Goal: Task Accomplishment & Management: Use online tool/utility

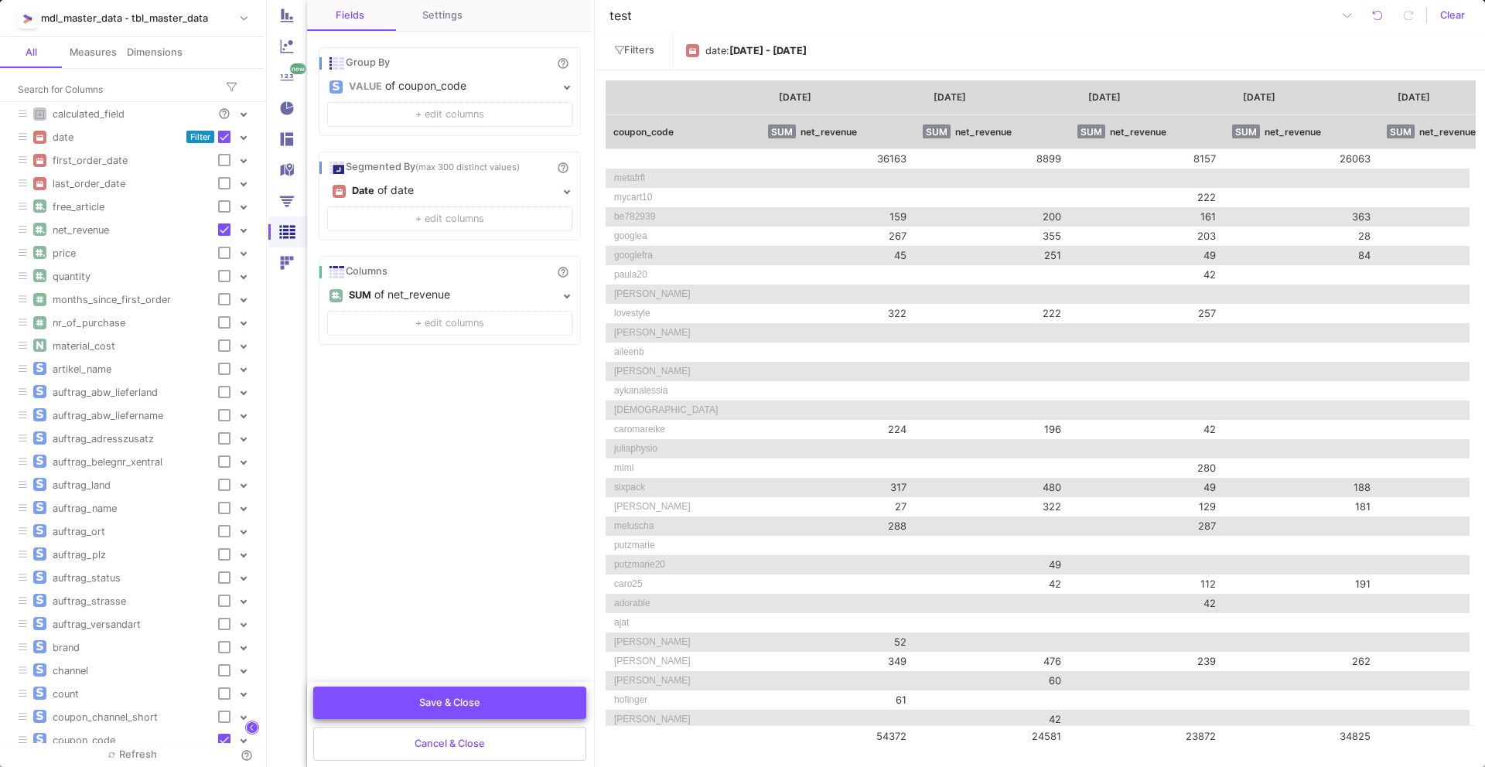
click at [459, 715] on button "Save & Close" at bounding box center [449, 703] width 273 height 32
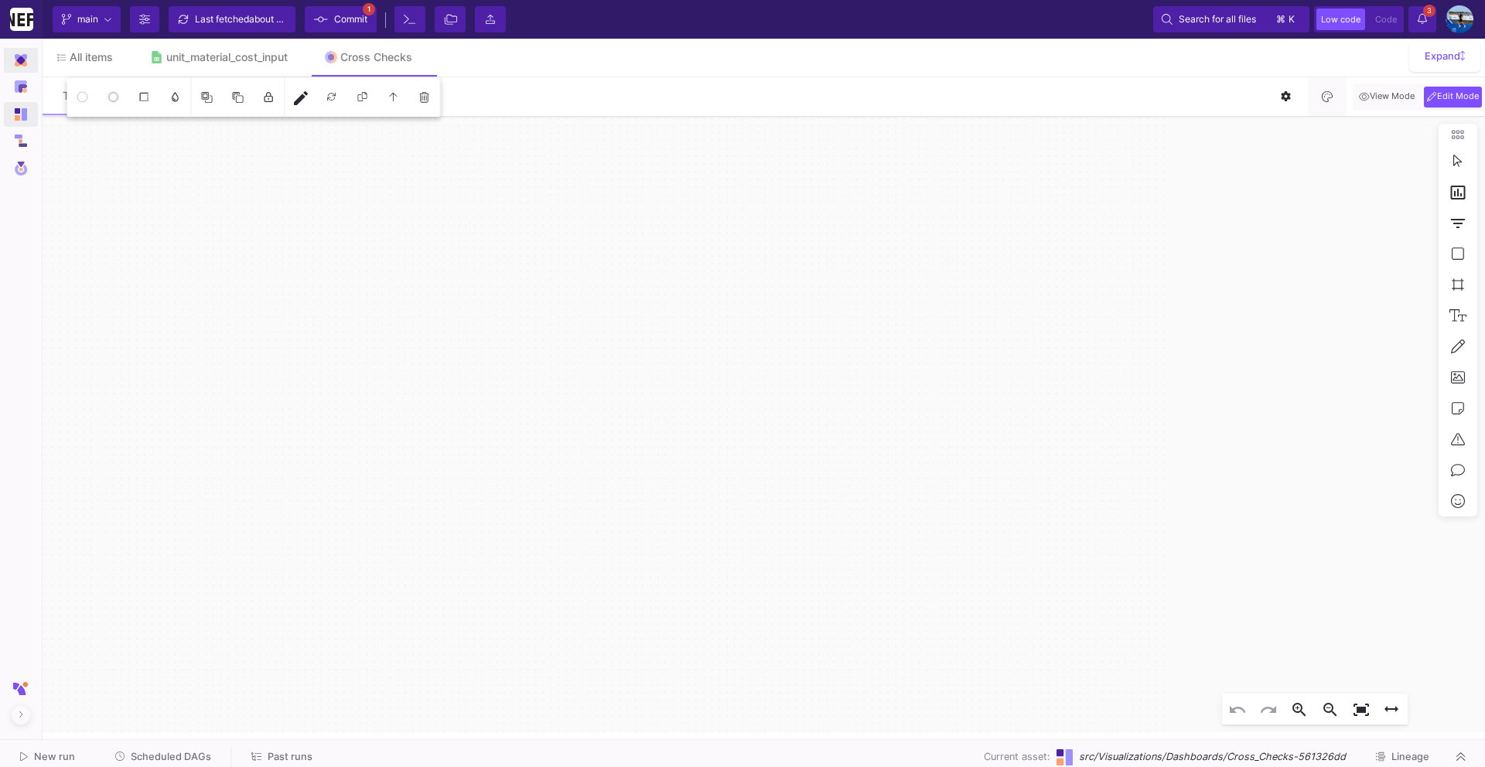
click at [19, 62] on img at bounding box center [21, 60] width 12 height 12
click at [19, 96] on div "Models" at bounding box center [21, 109] width 34 height 26
click at [20, 87] on img at bounding box center [21, 86] width 12 height 12
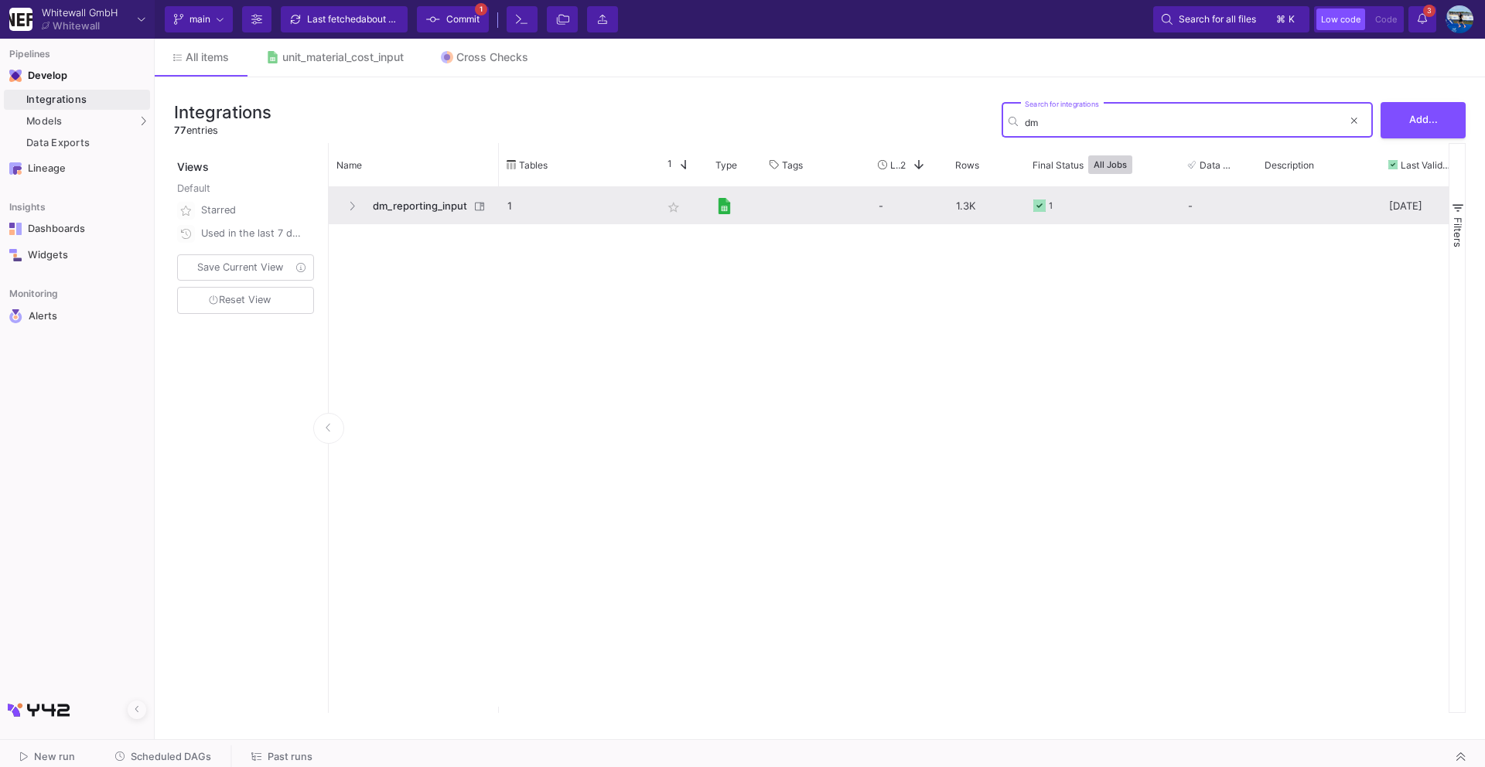
type input "dm"
click at [438, 205] on span "dm_reporting_input" at bounding box center [416, 206] width 106 height 36
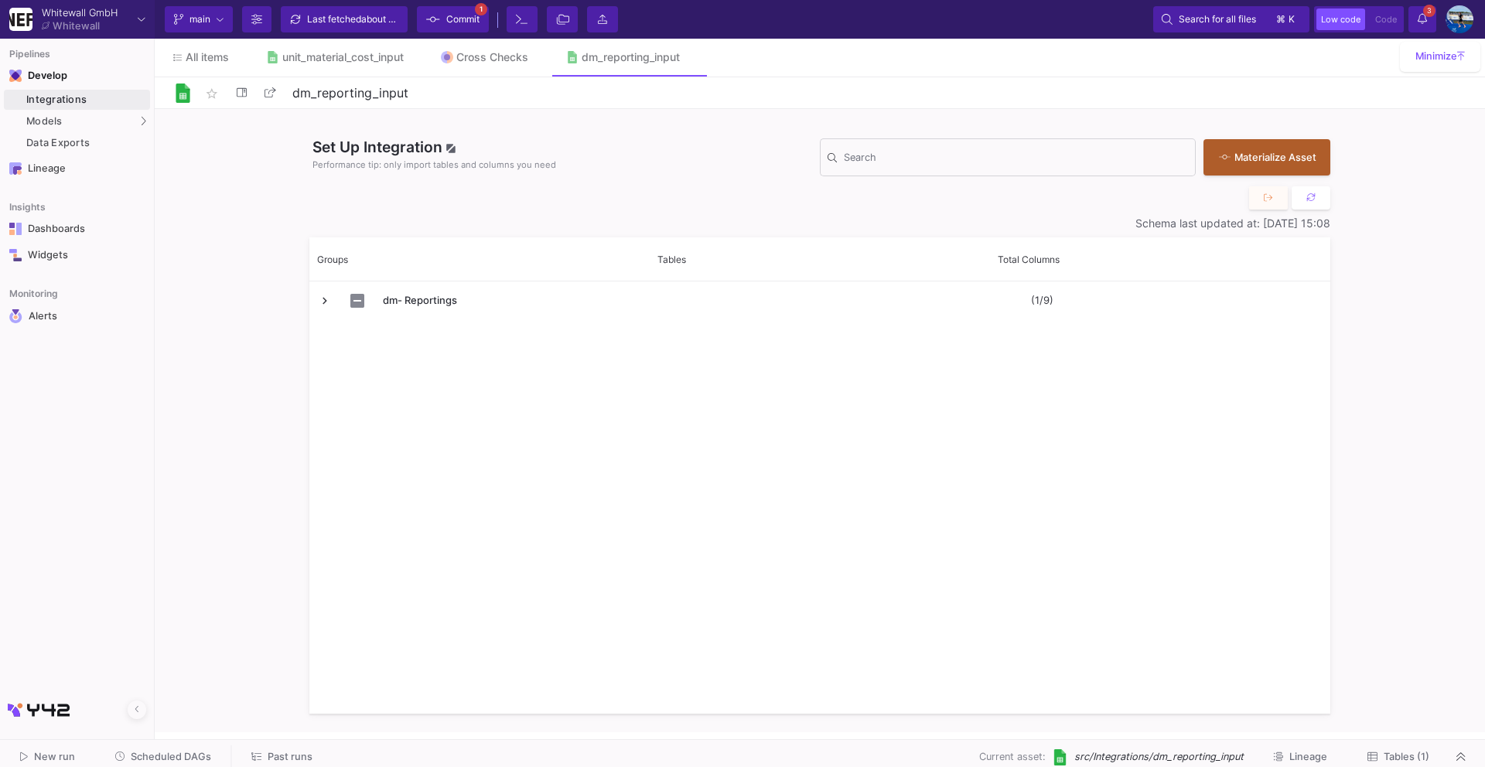
click at [1402, 756] on span "Tables (1)" at bounding box center [1406, 757] width 46 height 12
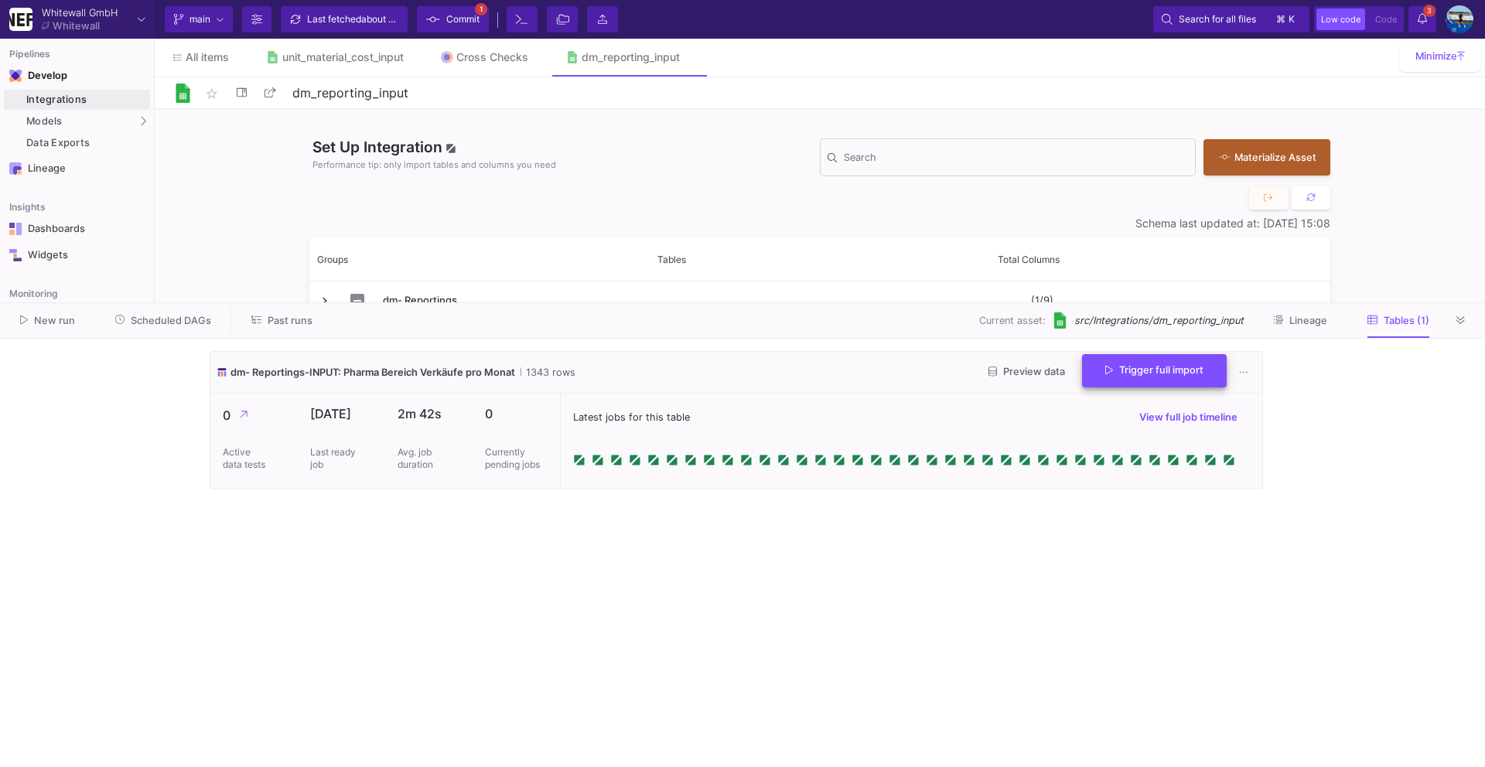
click at [1138, 367] on span "Trigger full import" at bounding box center [1154, 370] width 98 height 12
click at [1463, 330] on button at bounding box center [1460, 320] width 23 height 23
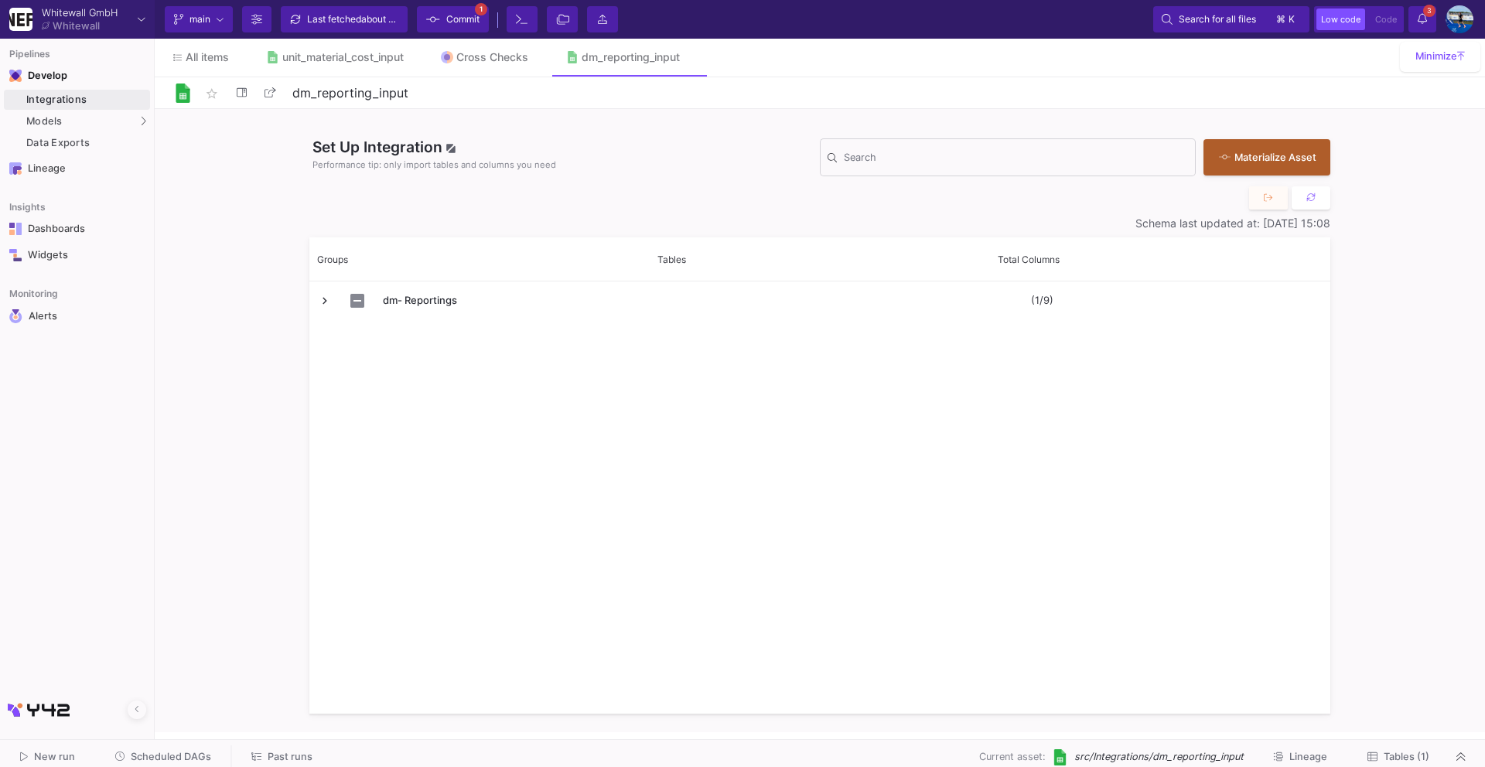
click at [1420, 19] on icon at bounding box center [1421, 18] width 9 height 11
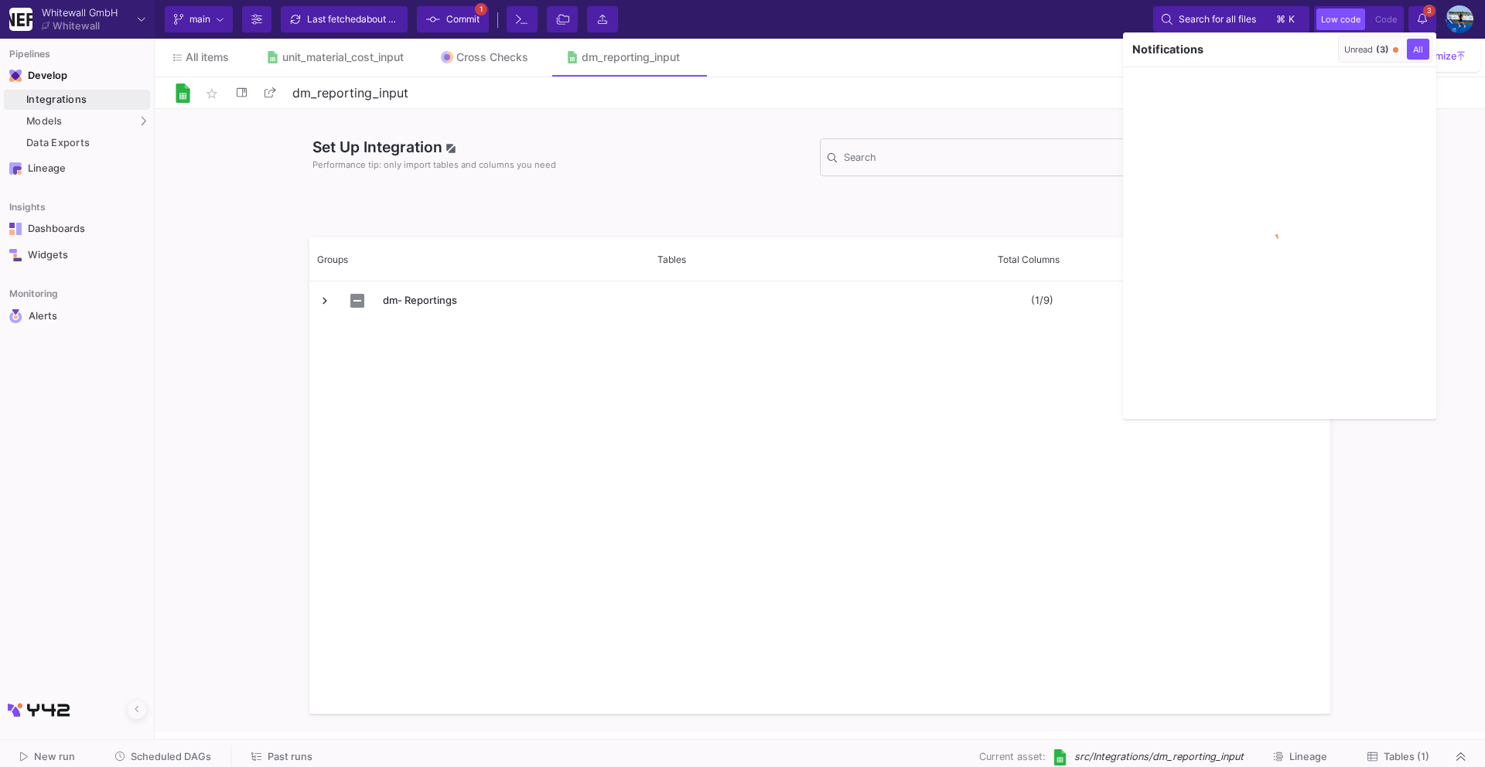
click at [1342, 56] on button "Unread (3)" at bounding box center [1371, 49] width 60 height 21
click at [1325, 54] on div "Notifications" at bounding box center [1228, 49] width 211 height 34
click at [1325, 54] on button "button" at bounding box center [1322, 49] width 23 height 23
click at [1421, 21] on div at bounding box center [742, 383] width 1485 height 767
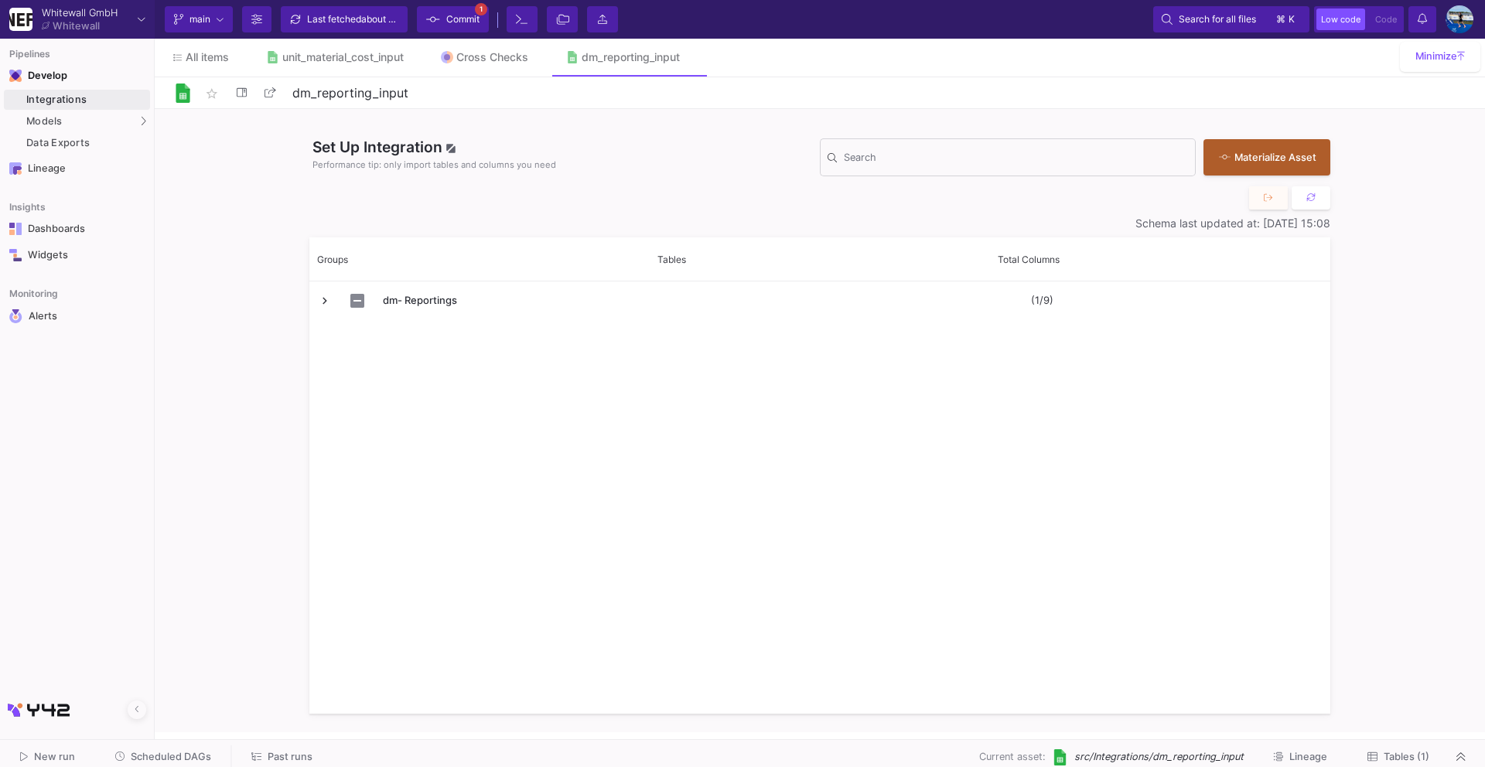
click at [165, 752] on span "Scheduled DAGs" at bounding box center [171, 757] width 80 height 12
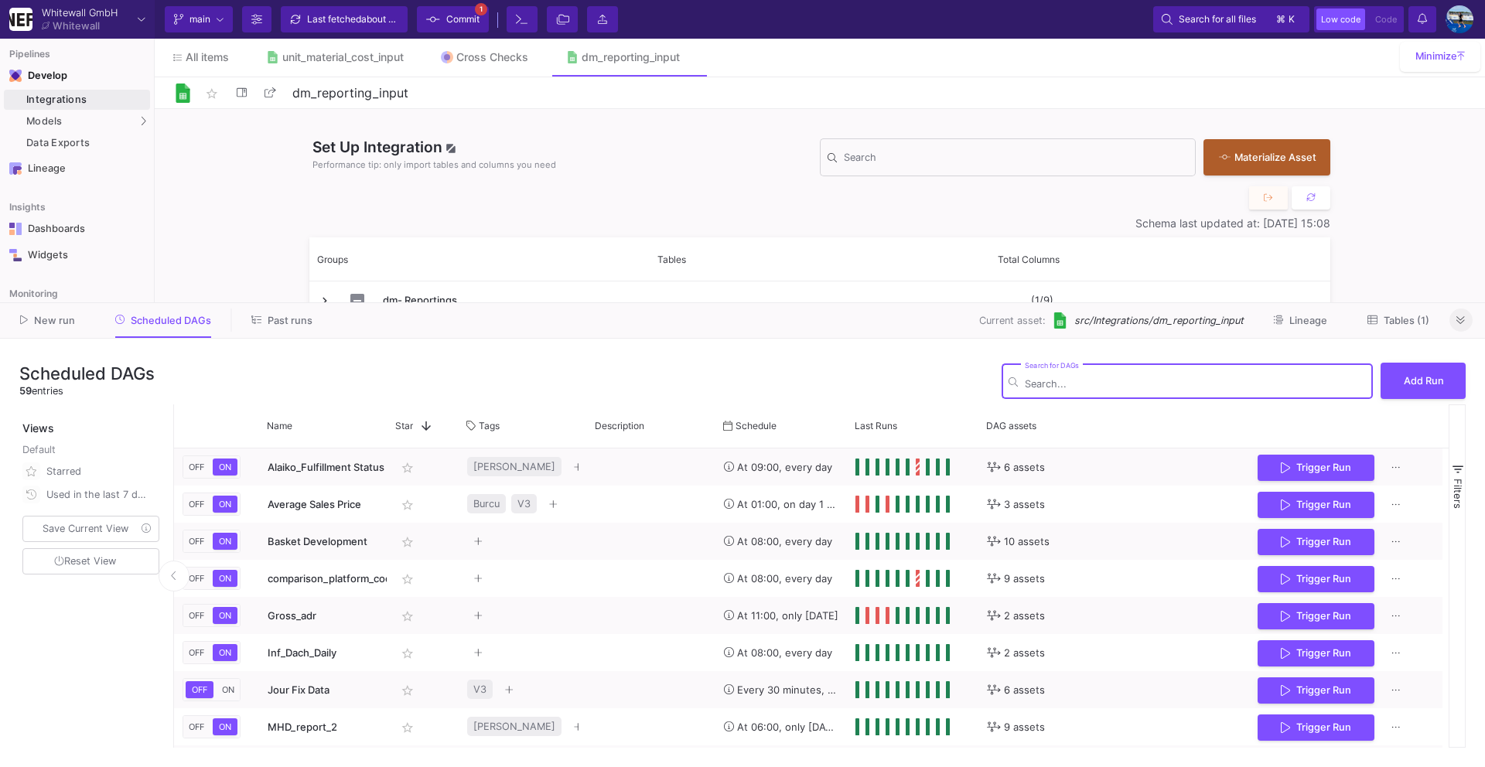
click at [1464, 321] on icon at bounding box center [1460, 321] width 9 height 10
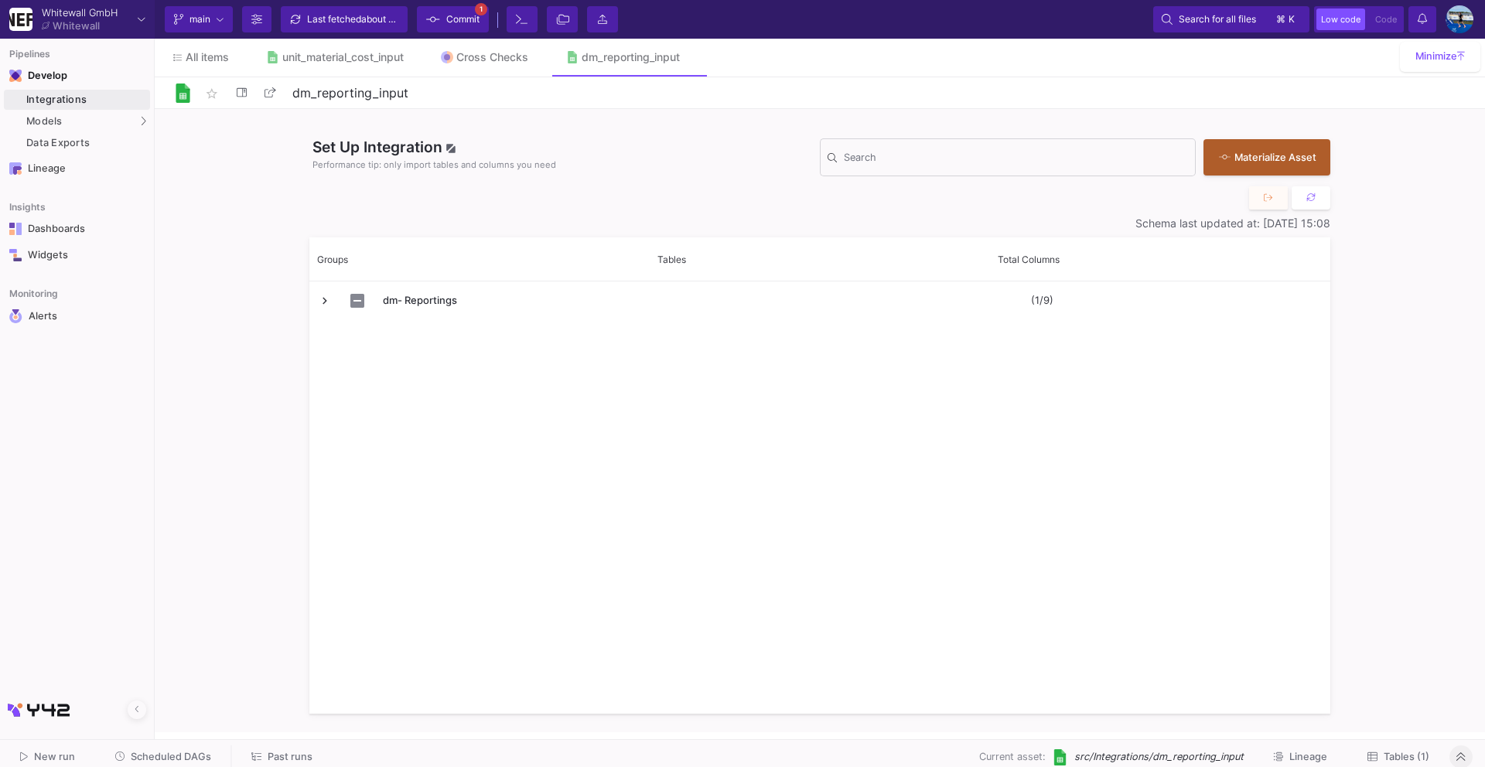
click at [1422, 760] on span "Tables (1)" at bounding box center [1406, 757] width 46 height 12
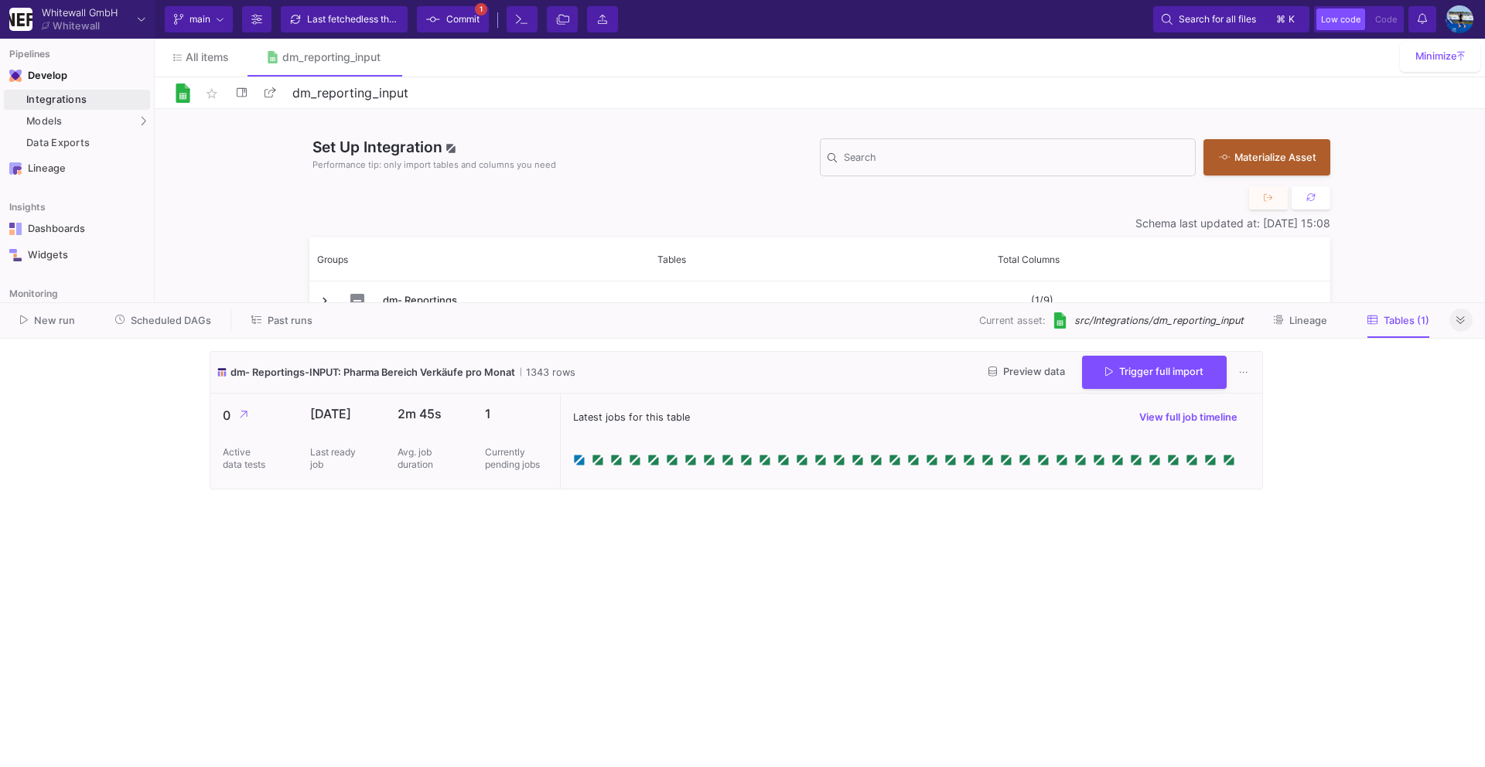
click at [1458, 330] on button at bounding box center [1460, 320] width 23 height 23
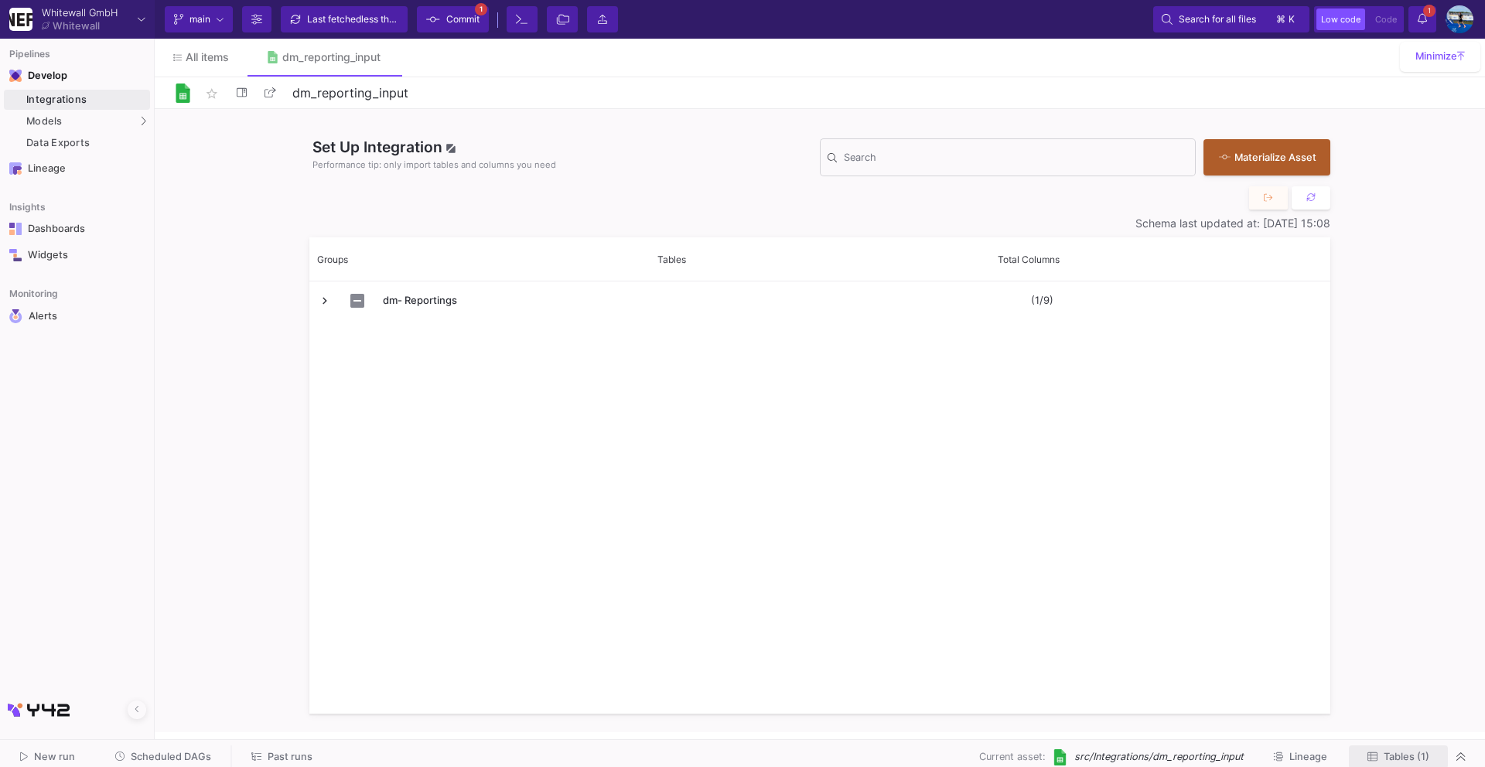
click at [1383, 758] on span "Tables (1)" at bounding box center [1406, 757] width 46 height 12
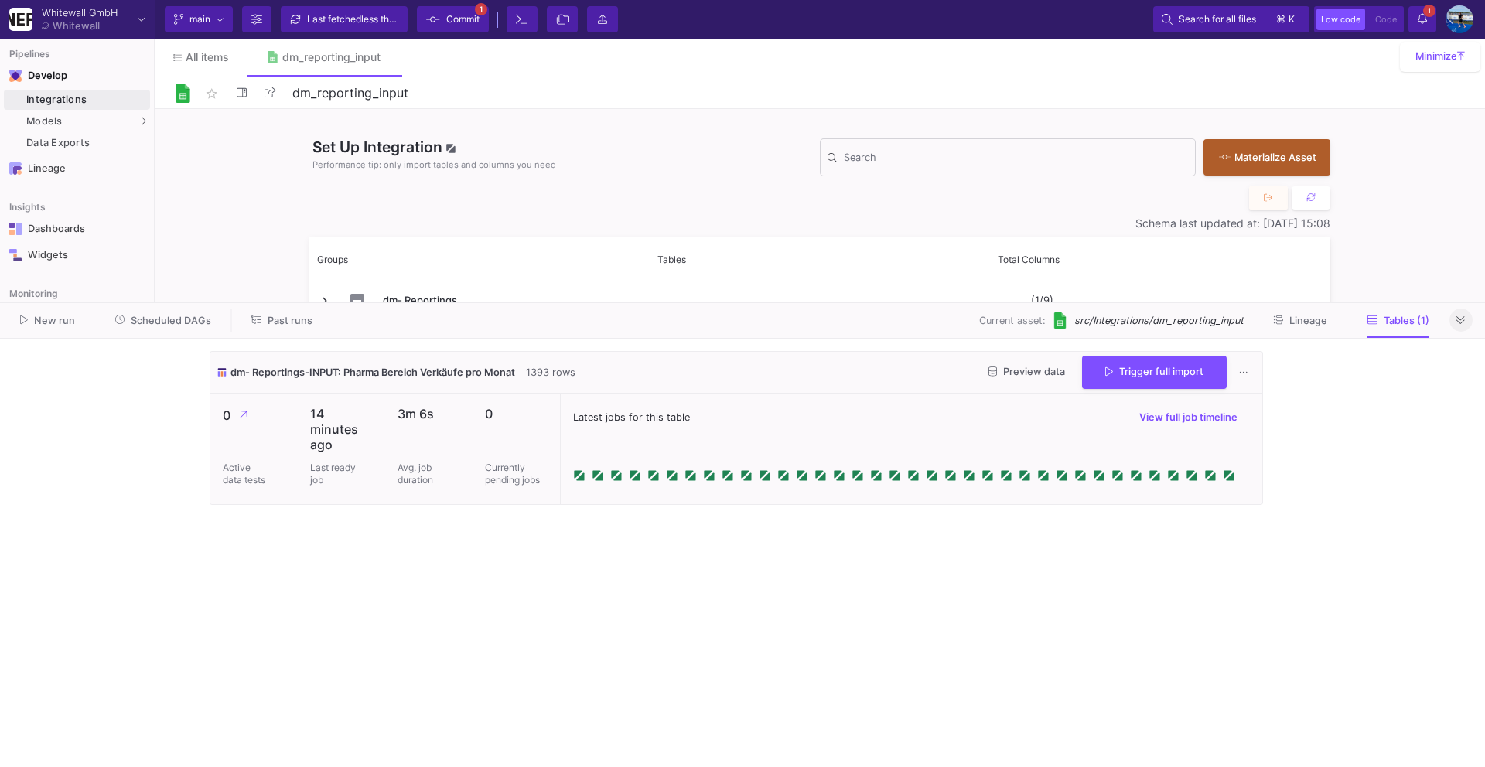
click at [1465, 319] on button at bounding box center [1460, 320] width 23 height 23
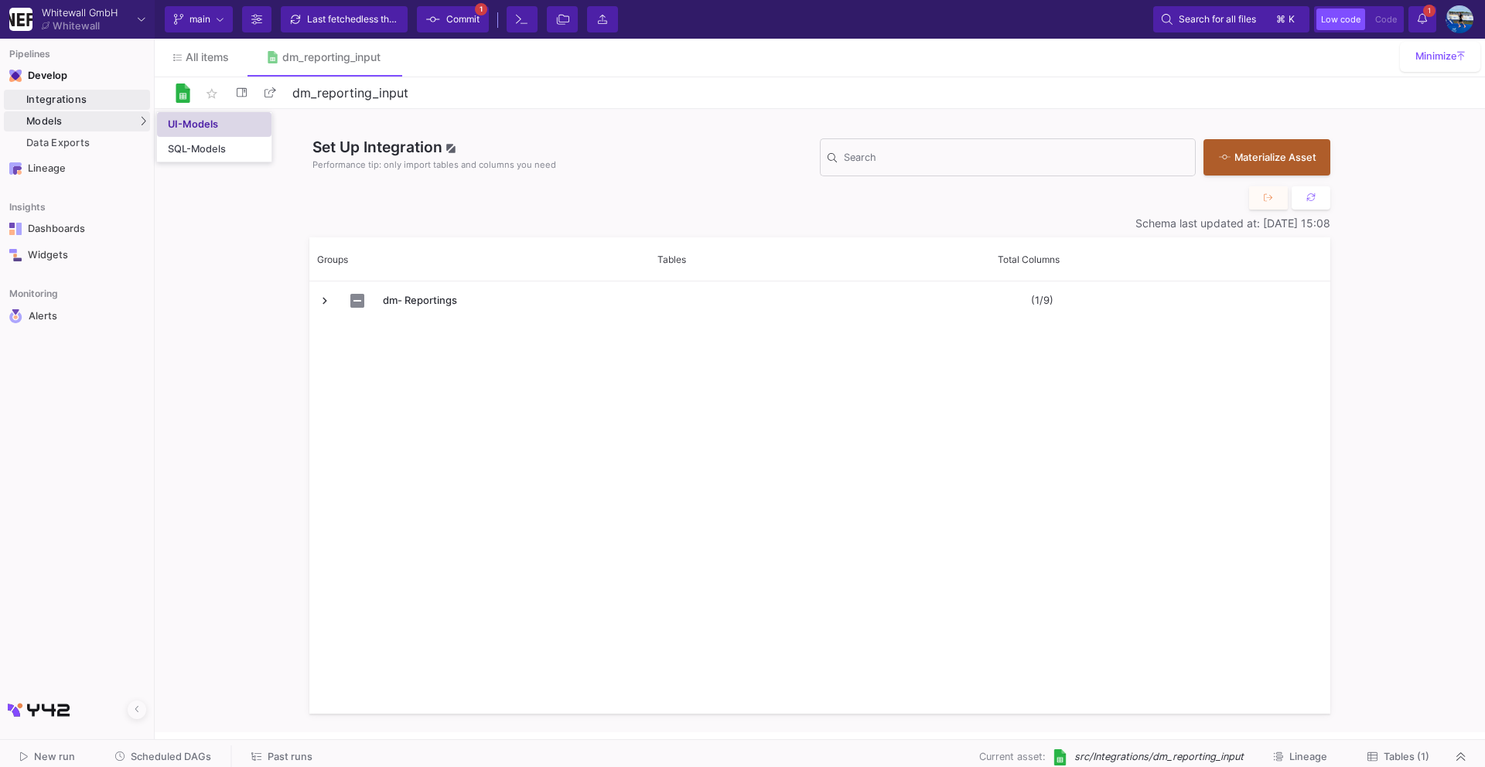
click at [193, 121] on div "UI-Models" at bounding box center [193, 124] width 50 height 12
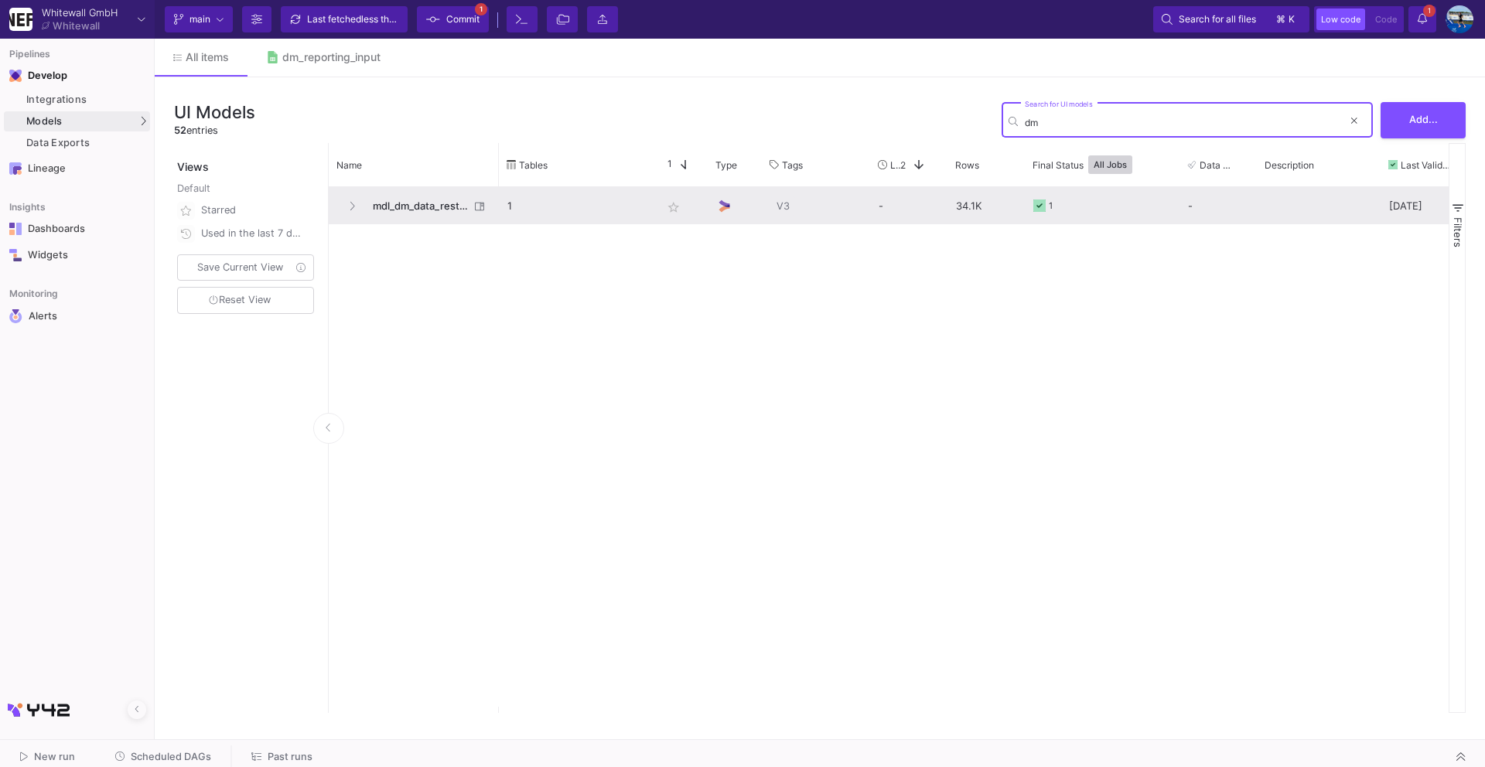
type input "dm"
click at [440, 206] on span "mdl_dm_data_restructuring" at bounding box center [416, 206] width 106 height 36
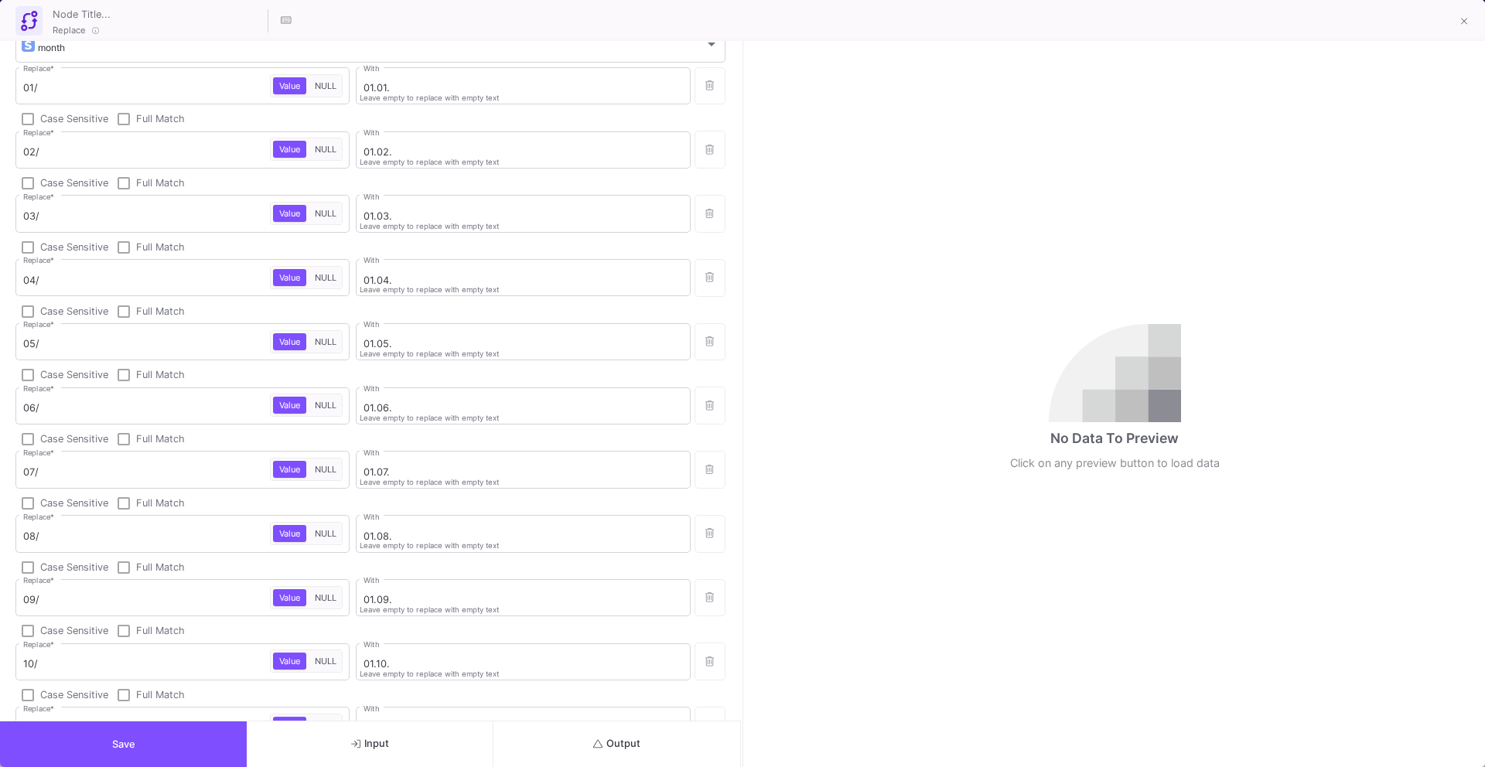
scroll to position [326, 0]
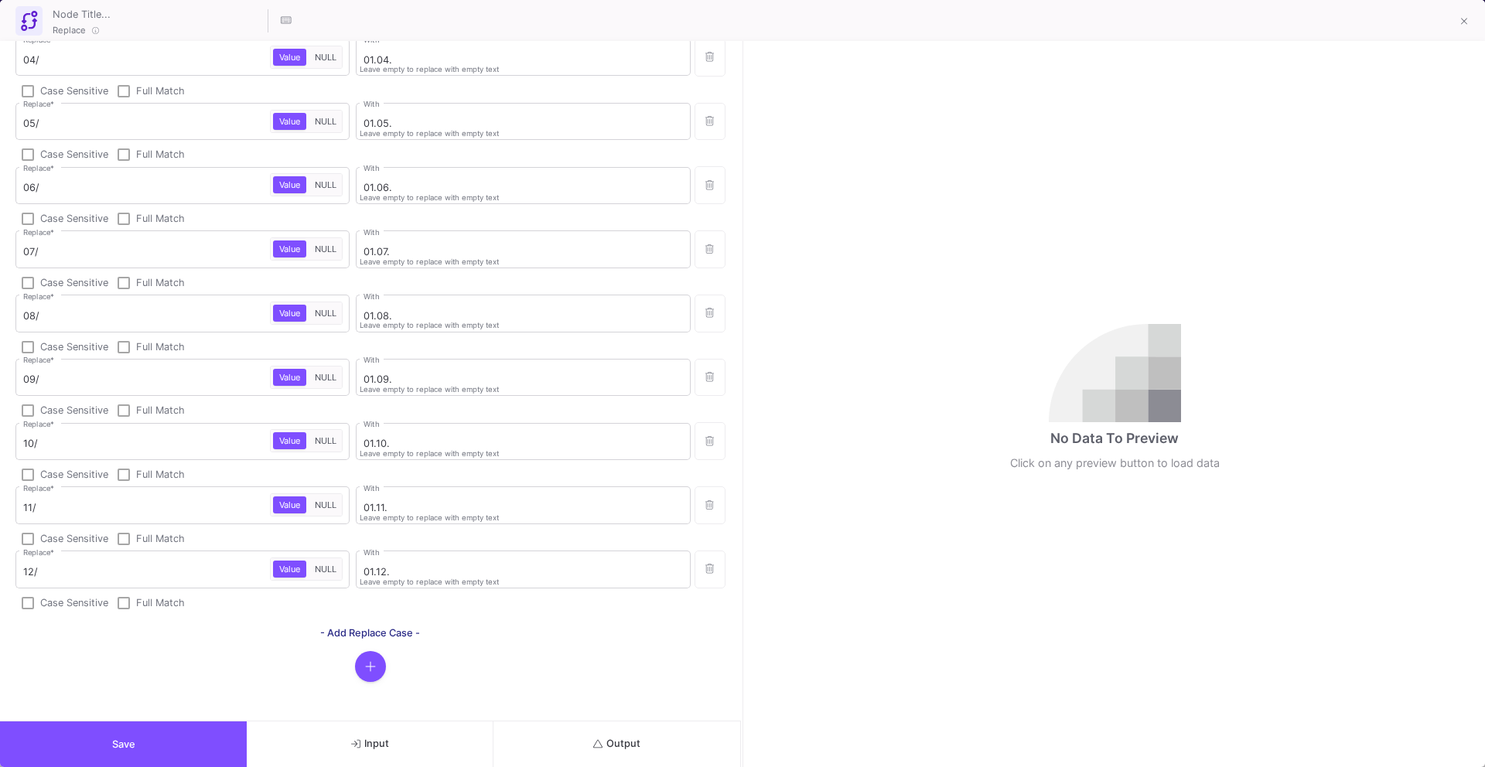
click at [146, 744] on button "Save" at bounding box center [123, 744] width 247 height 46
click at [206, 740] on button "Save" at bounding box center [123, 744] width 247 height 46
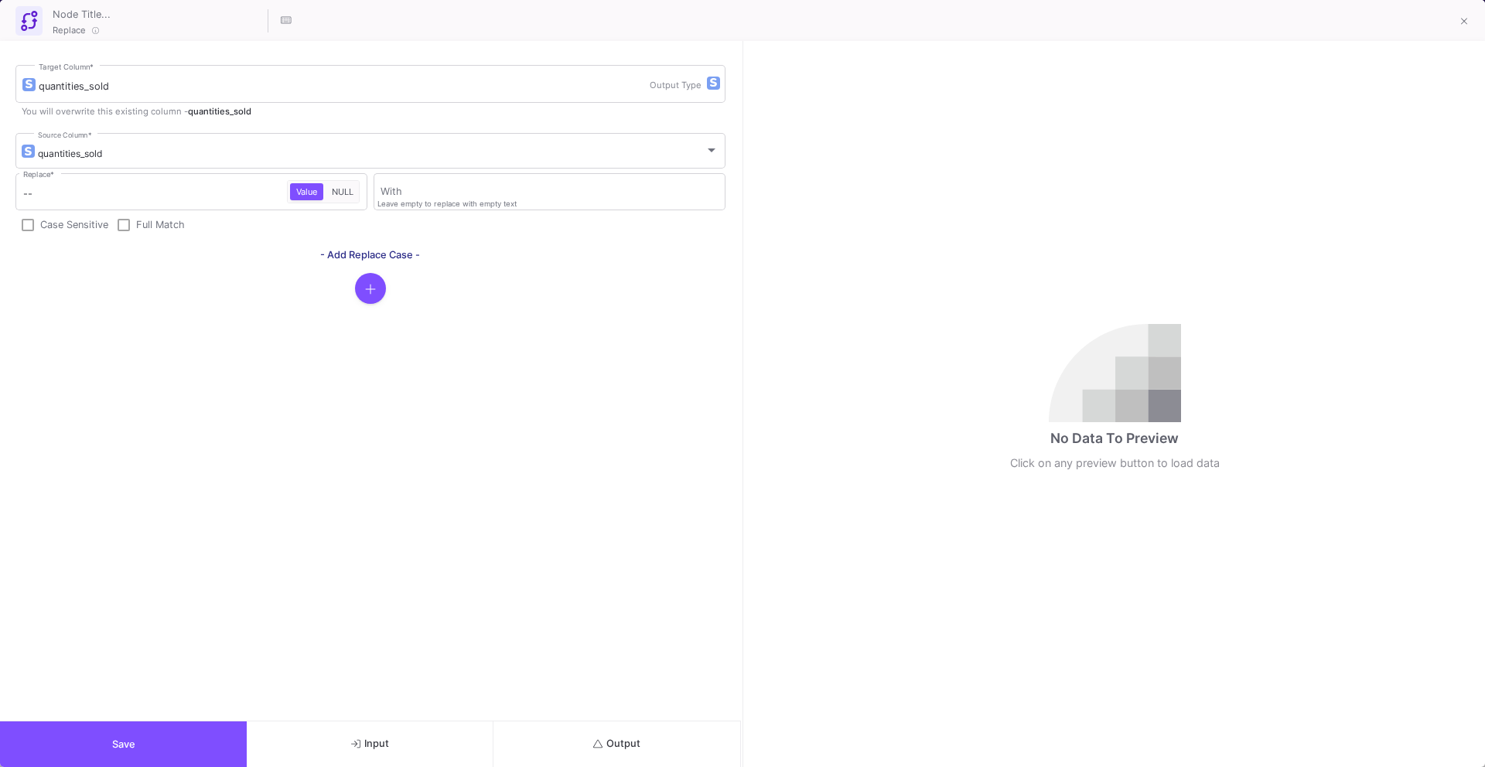
click at [192, 733] on button "Save" at bounding box center [123, 744] width 247 height 46
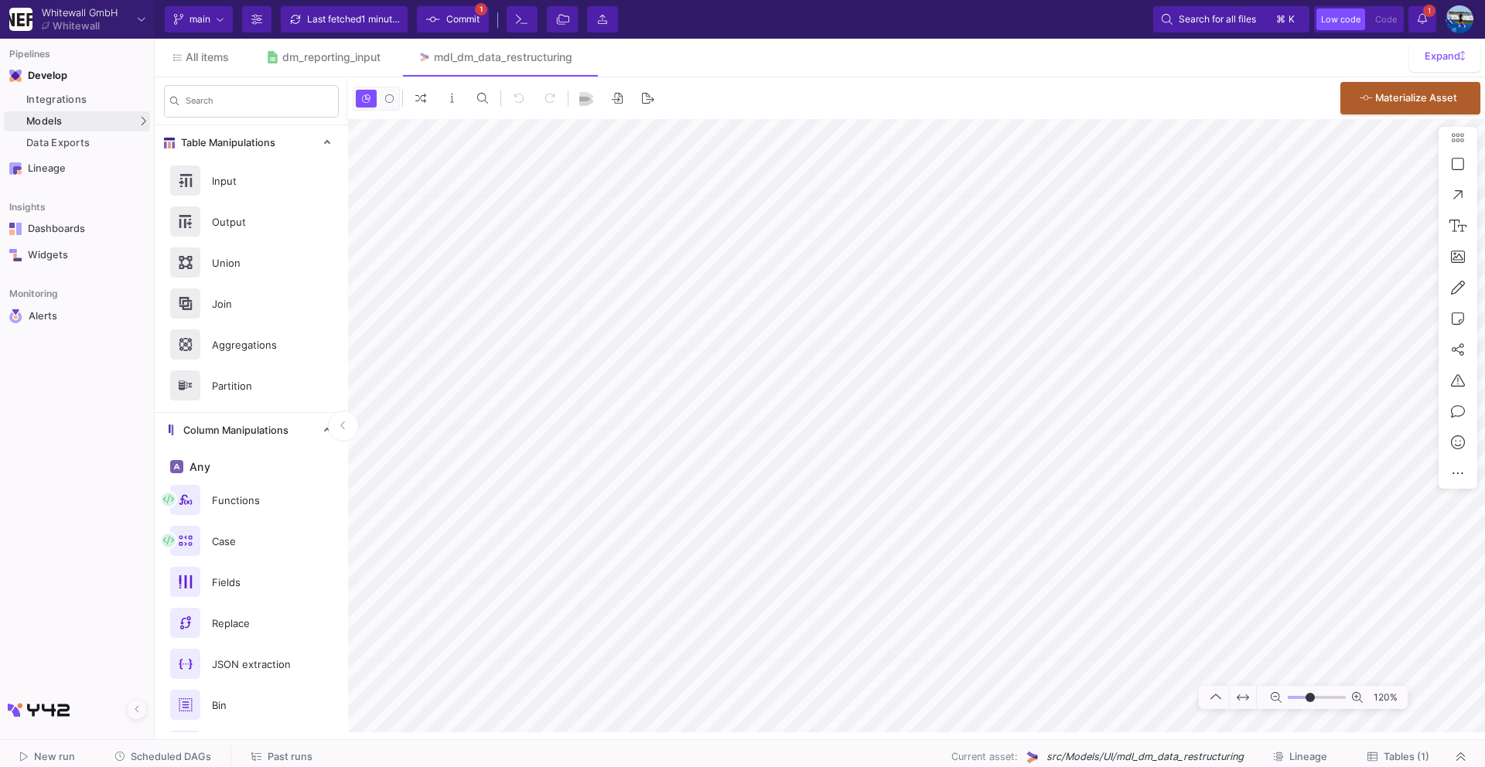
type input "-5"
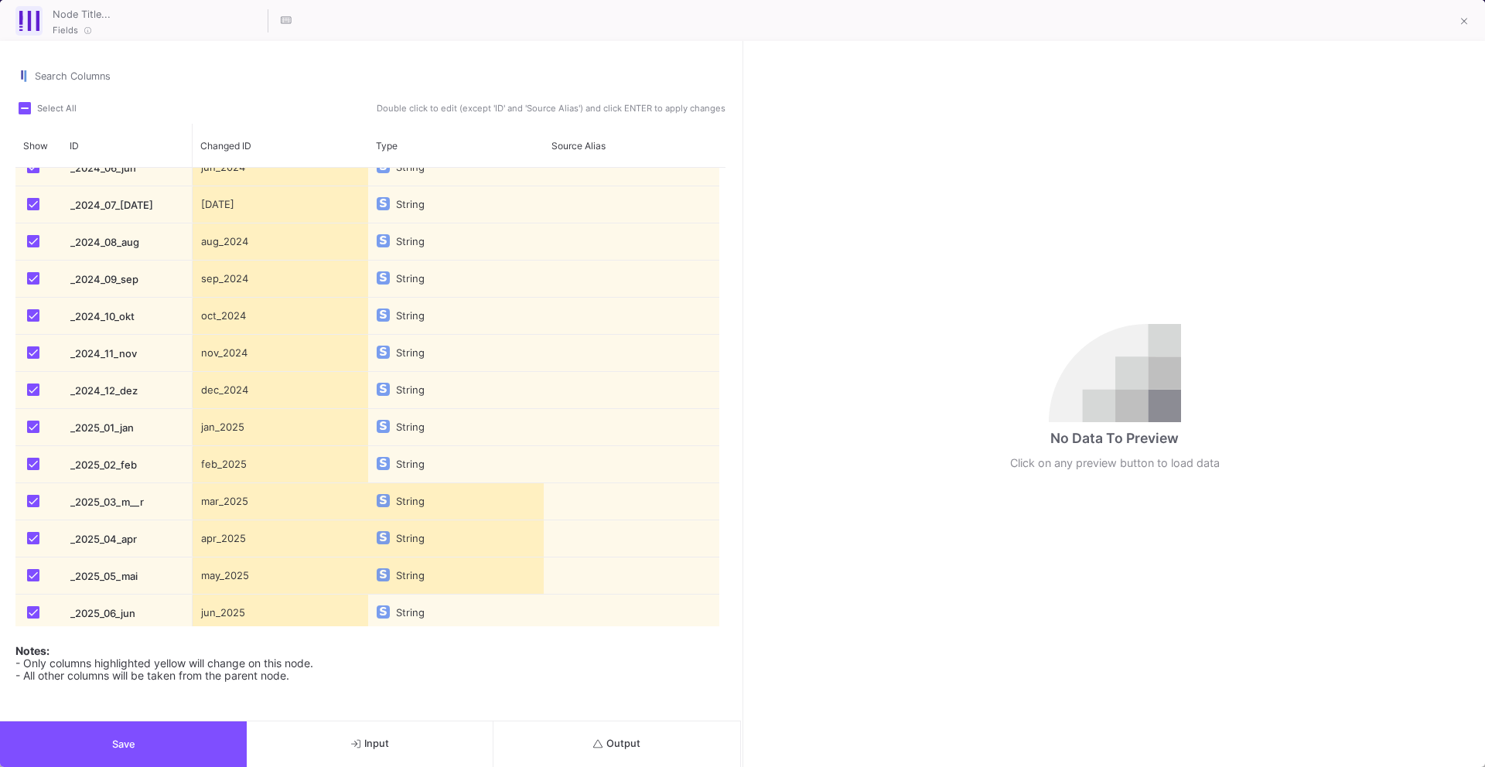
scroll to position [1026, 0]
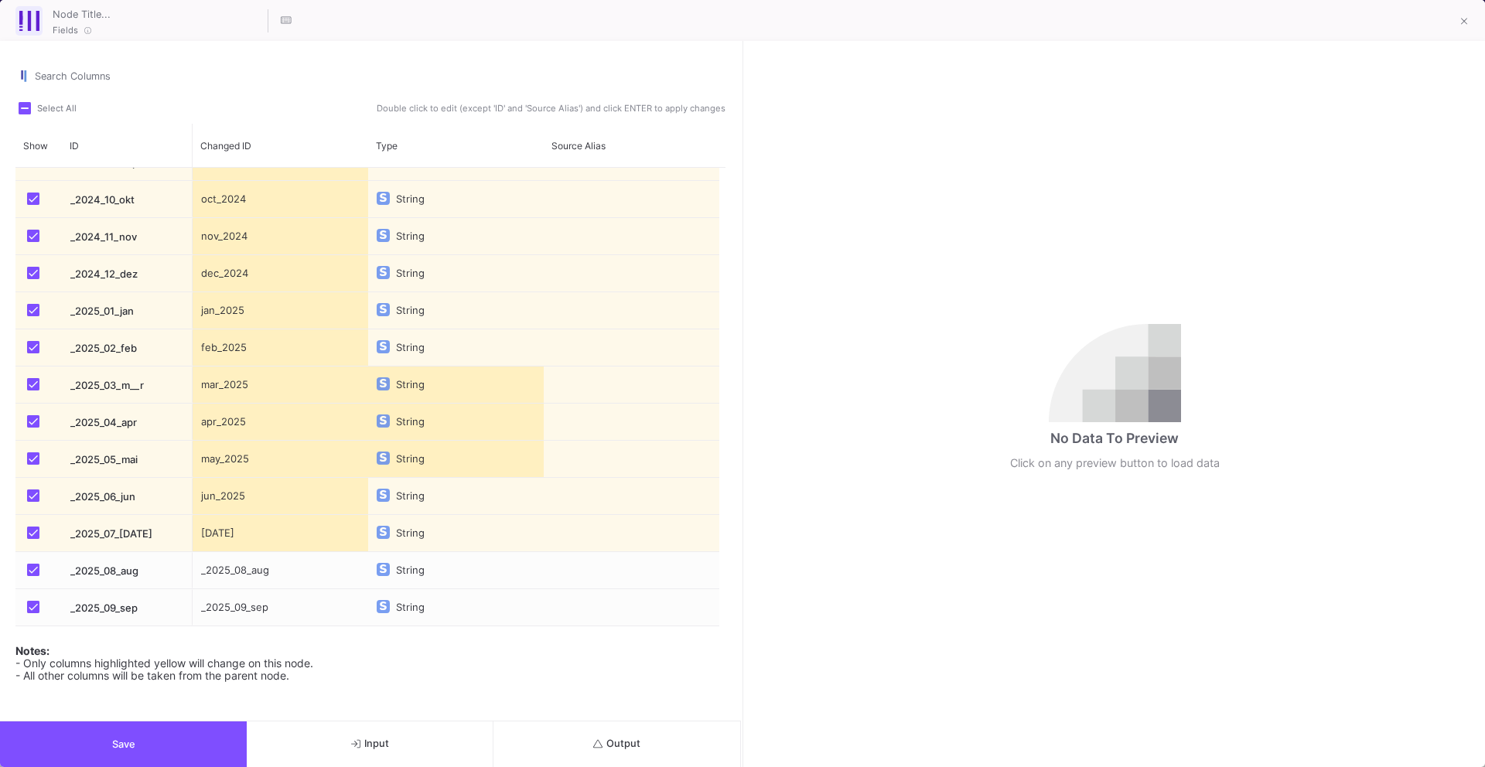
click at [247, 566] on div "_2025_08_aug" at bounding box center [281, 570] width 176 height 36
click at [251, 575] on input "_2025_08_aug" at bounding box center [279, 580] width 159 height 31
drag, startPoint x: 251, startPoint y: 575, endPoint x: 186, endPoint y: 575, distance: 65.0
click at [186, 575] on div "_2023_11_nov _2023_12_dez _2024_01_jan _2024_02_feb _2024_03_m__r _2024_04_apr …" at bounding box center [370, 397] width 710 height 459
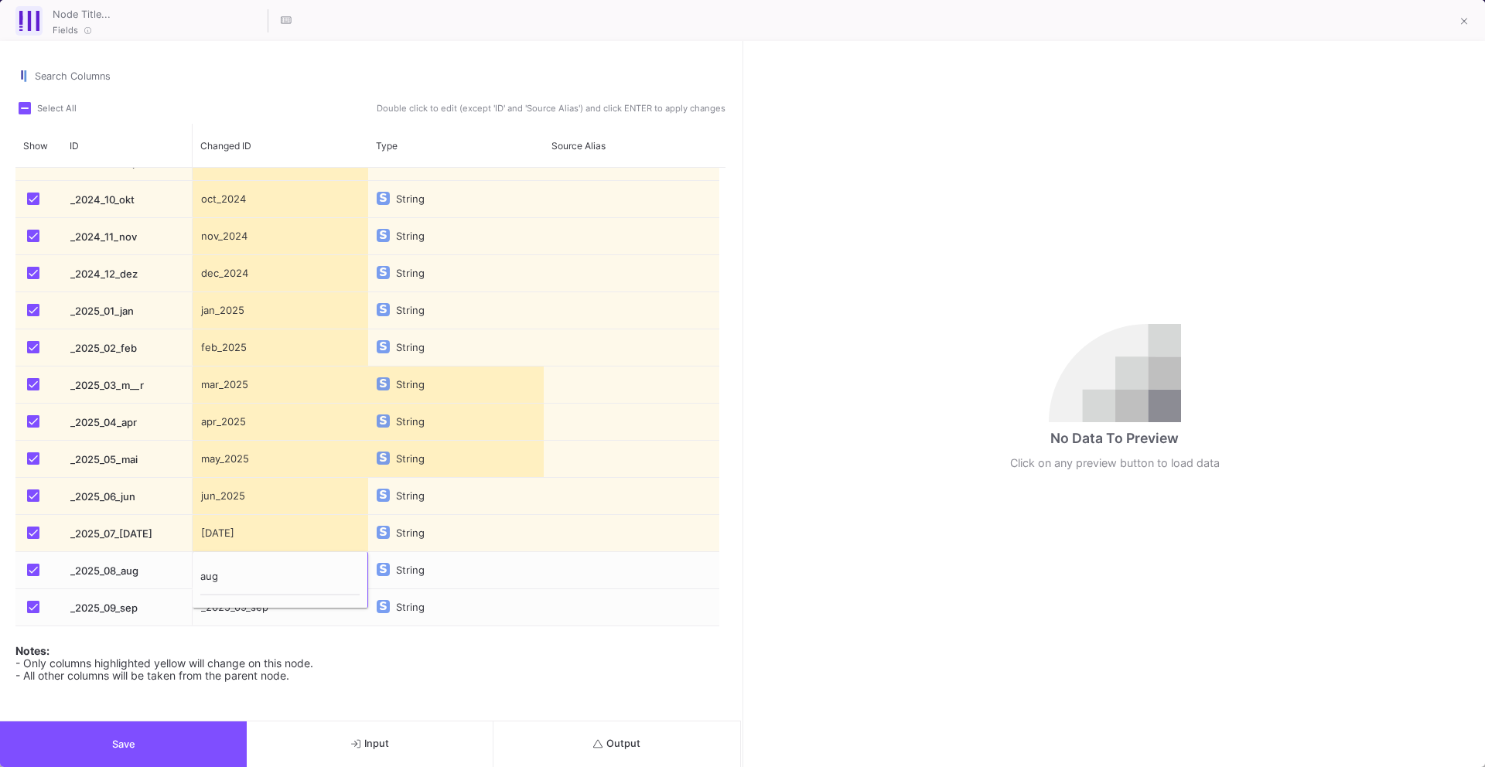
click at [246, 572] on input "aug" at bounding box center [279, 580] width 159 height 31
type input "aug_2025"
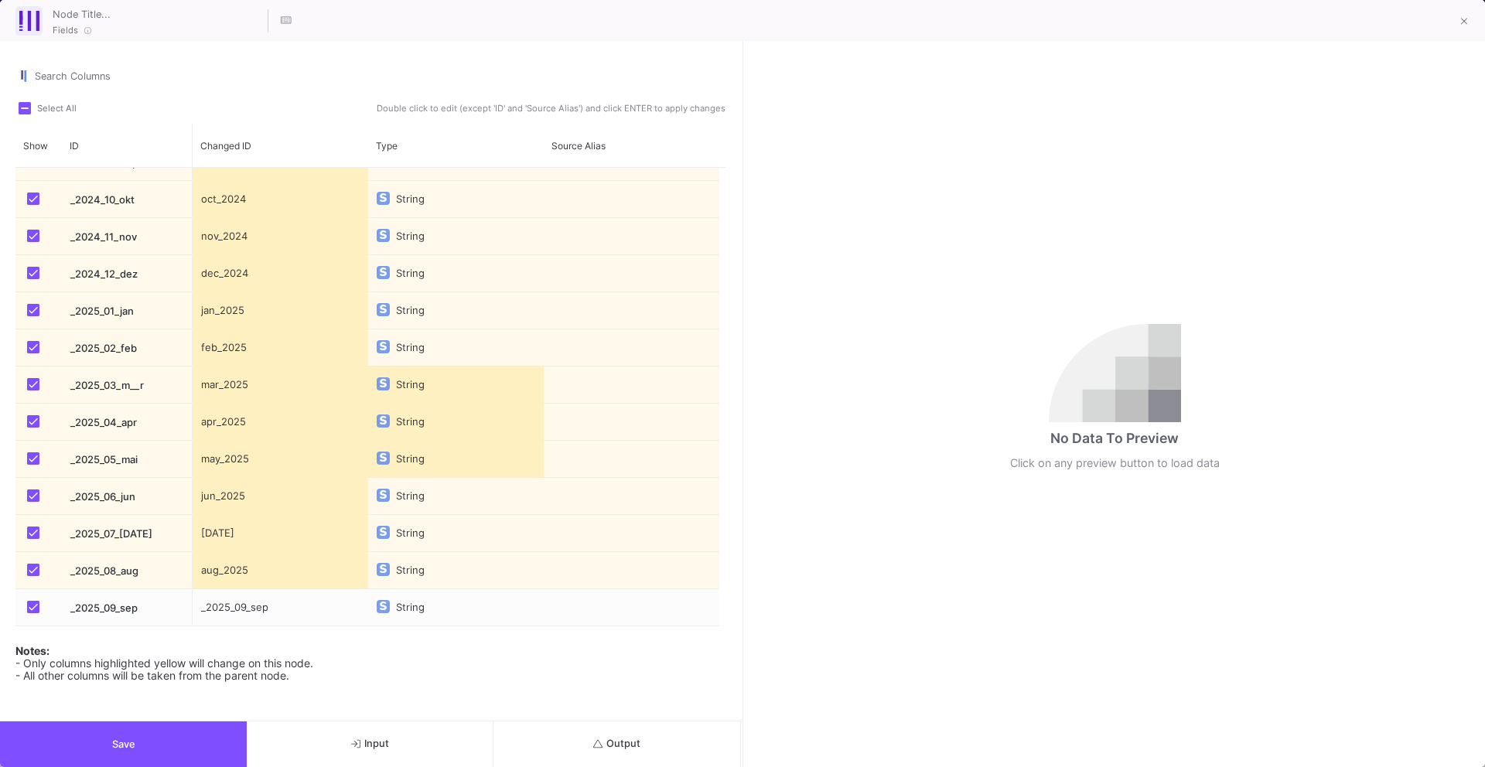
click at [274, 605] on div "_2025_09_sep" at bounding box center [281, 607] width 176 height 36
type input "sep_2025"
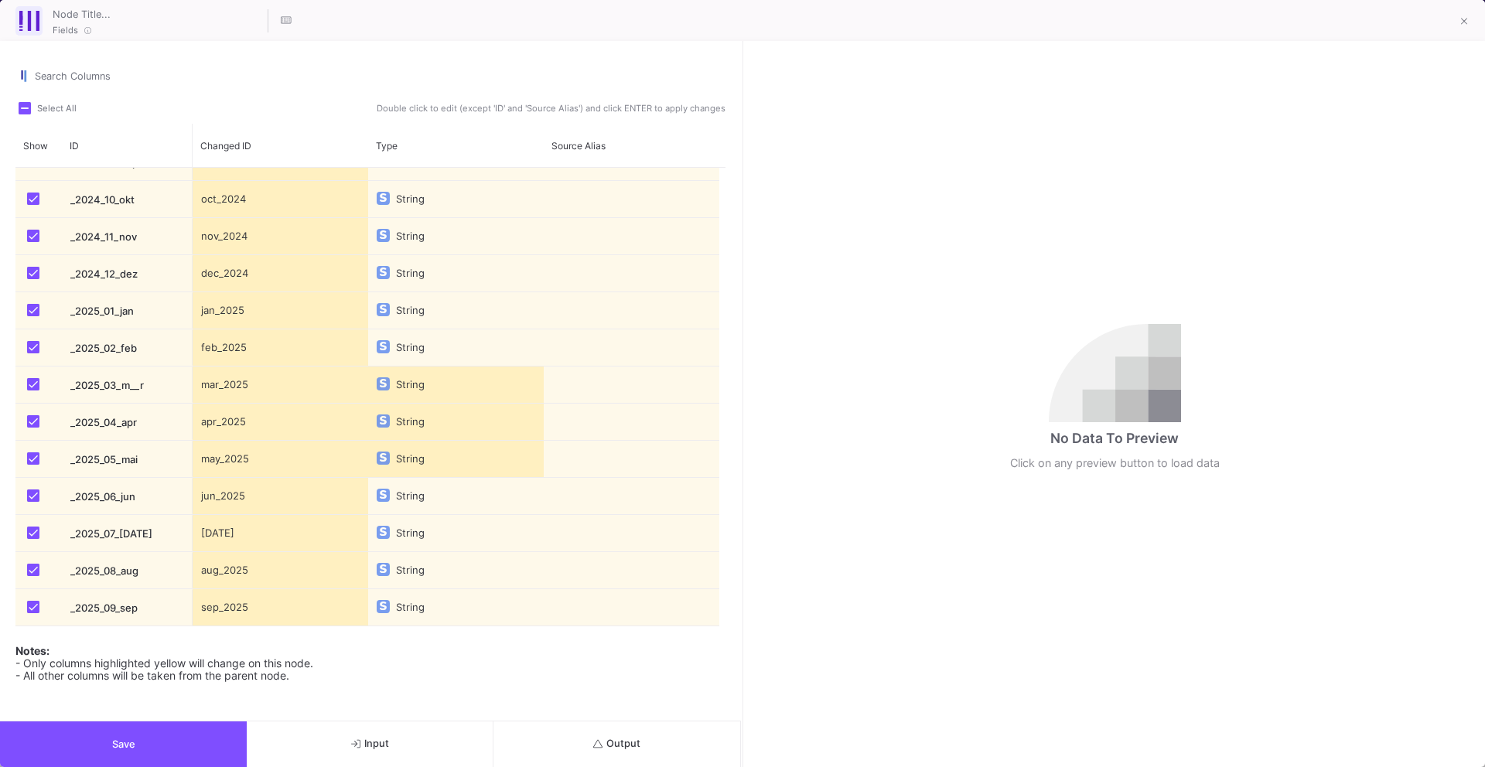
click at [198, 754] on button "Save" at bounding box center [123, 744] width 247 height 46
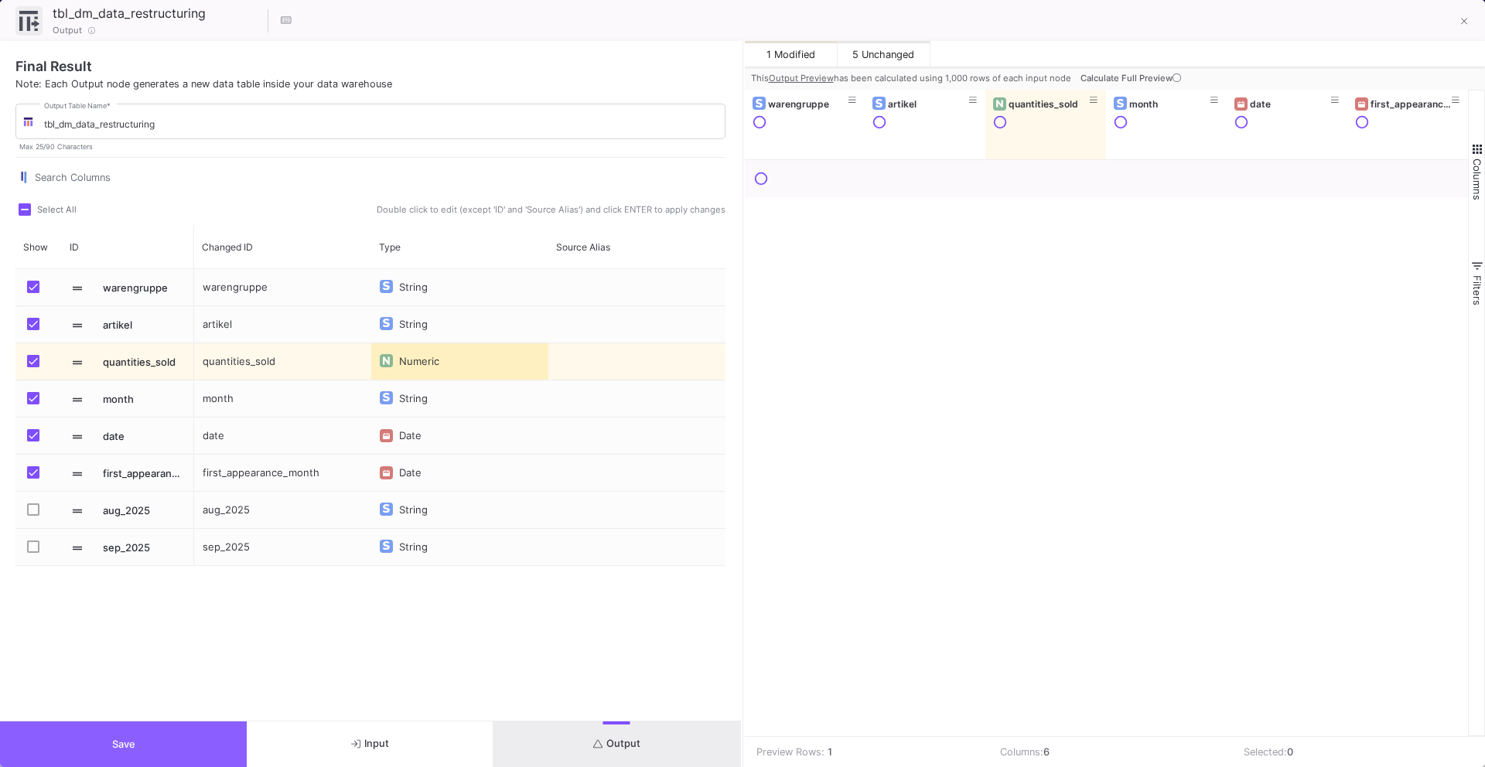
click at [206, 745] on button "Save" at bounding box center [123, 744] width 247 height 46
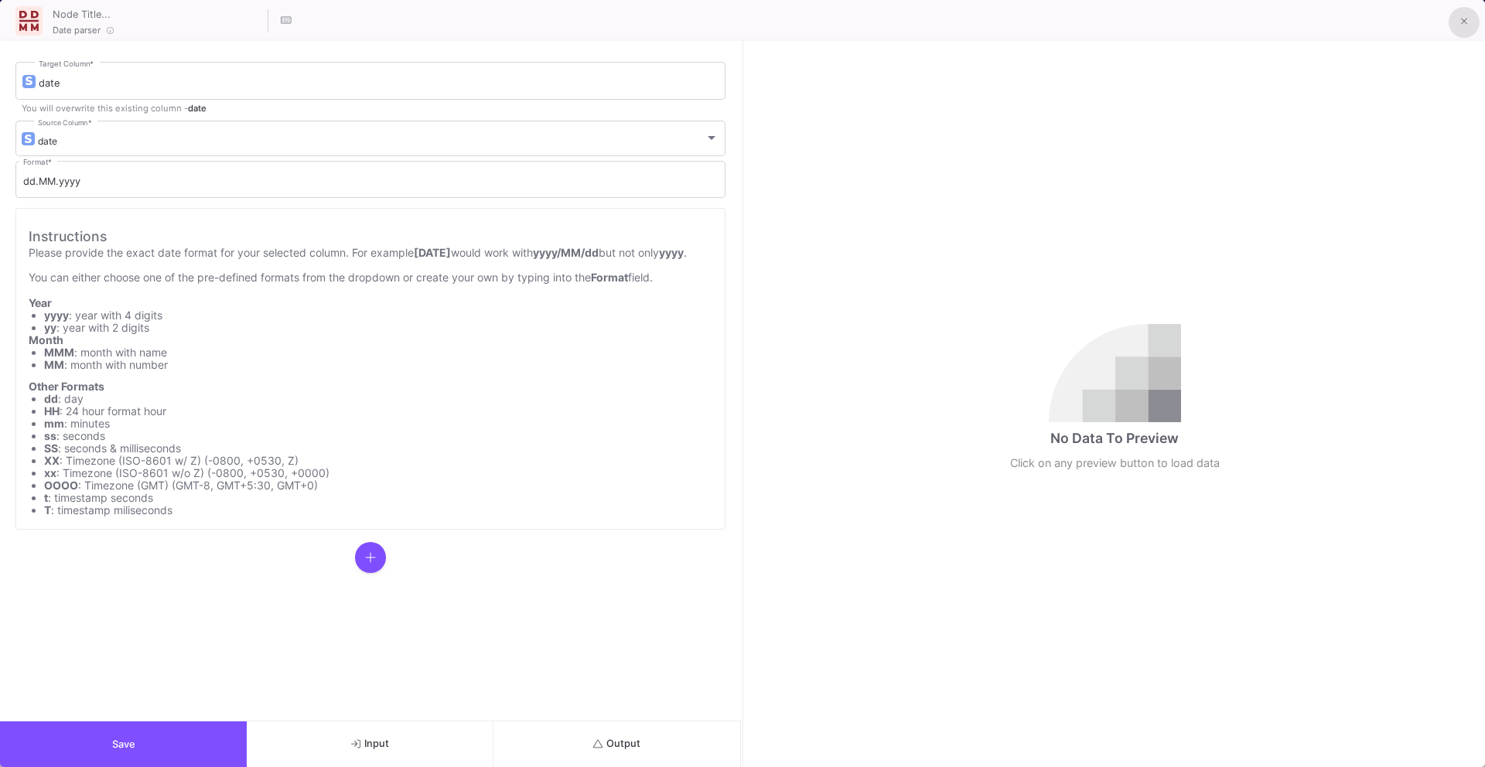
click at [1469, 17] on button at bounding box center [1463, 22] width 31 height 31
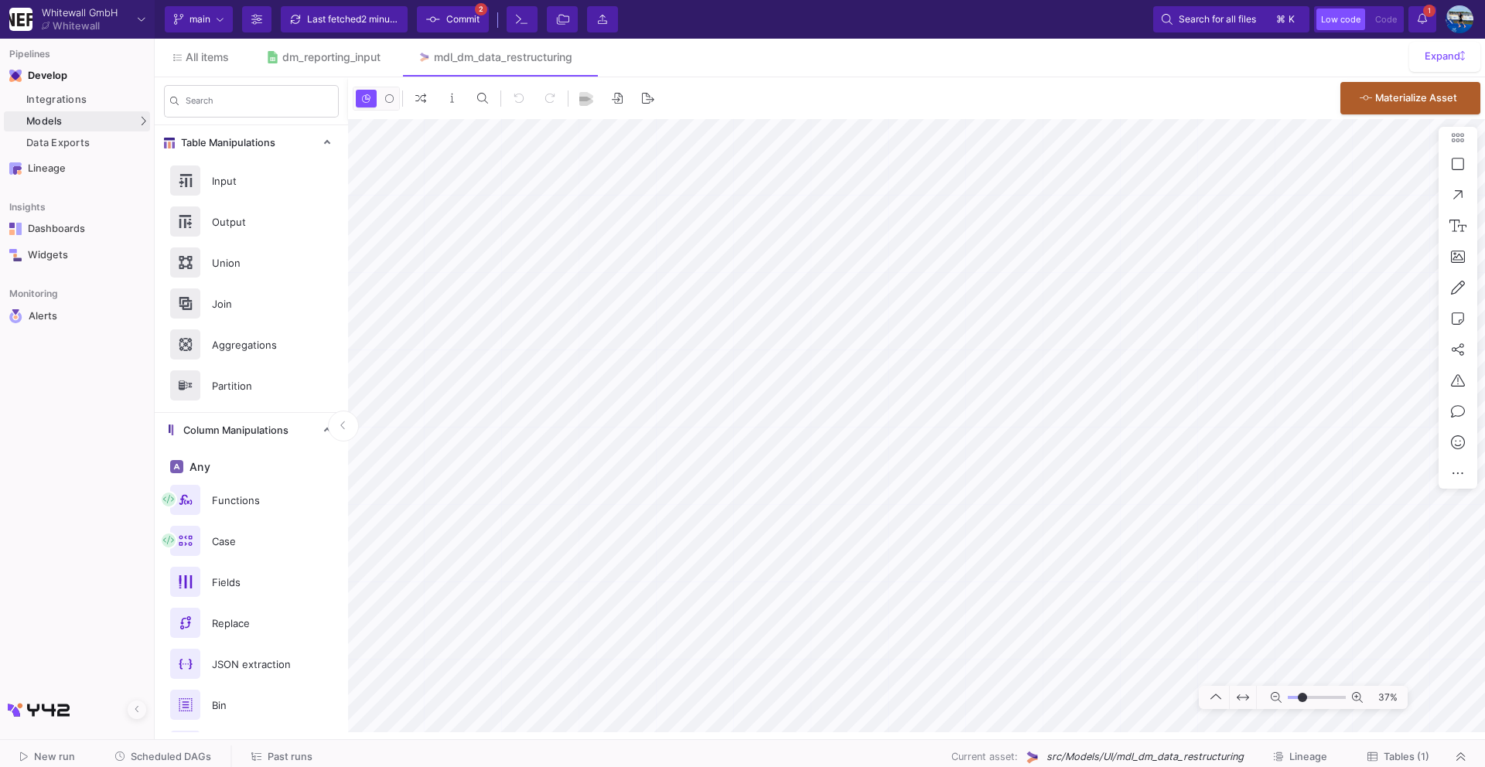
type input "-3"
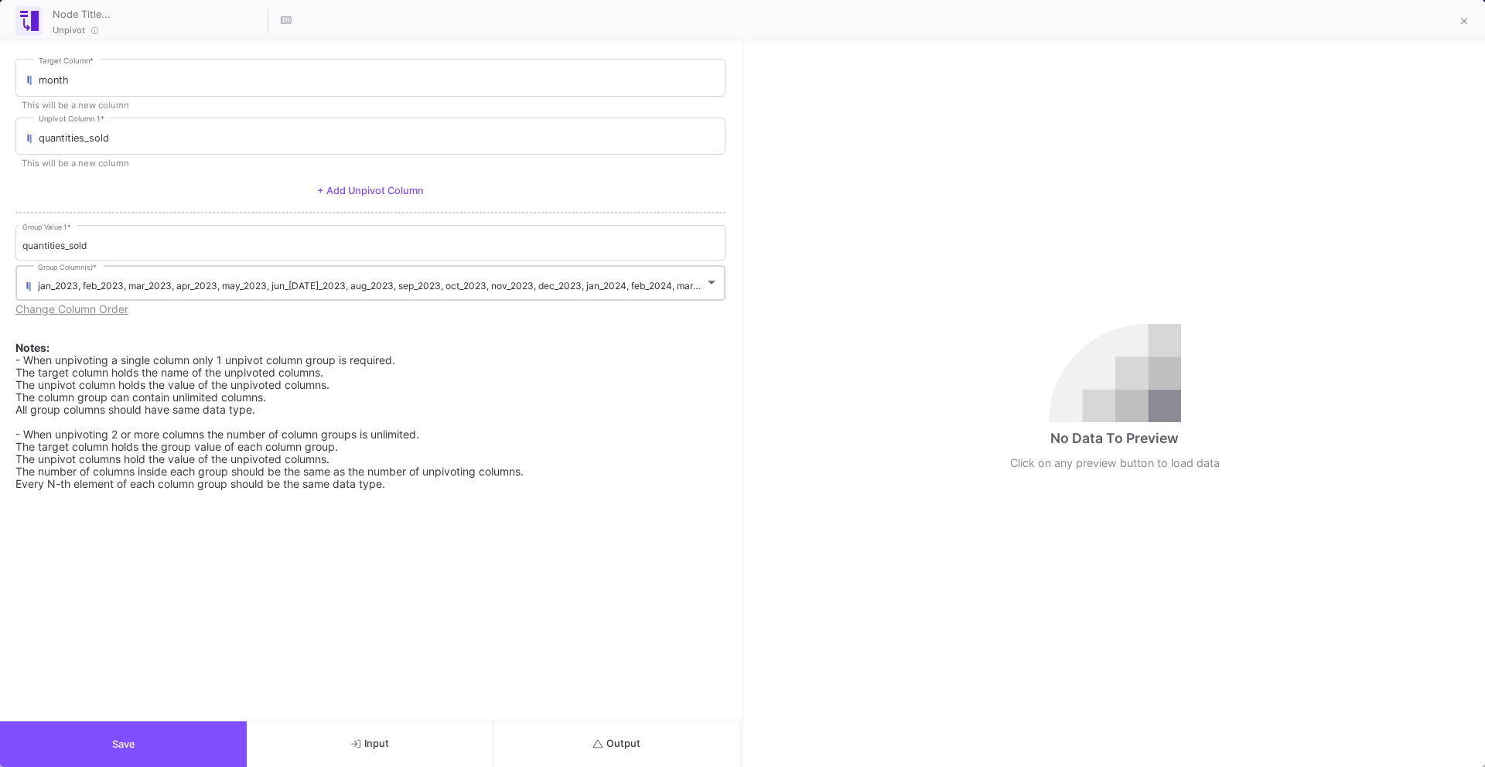
click at [502, 293] on div "jan_2023, feb_2023, mar_2023, apr_2023, may_2023, jun_[DATE]_2023, aug_2023, se…" at bounding box center [378, 282] width 680 height 38
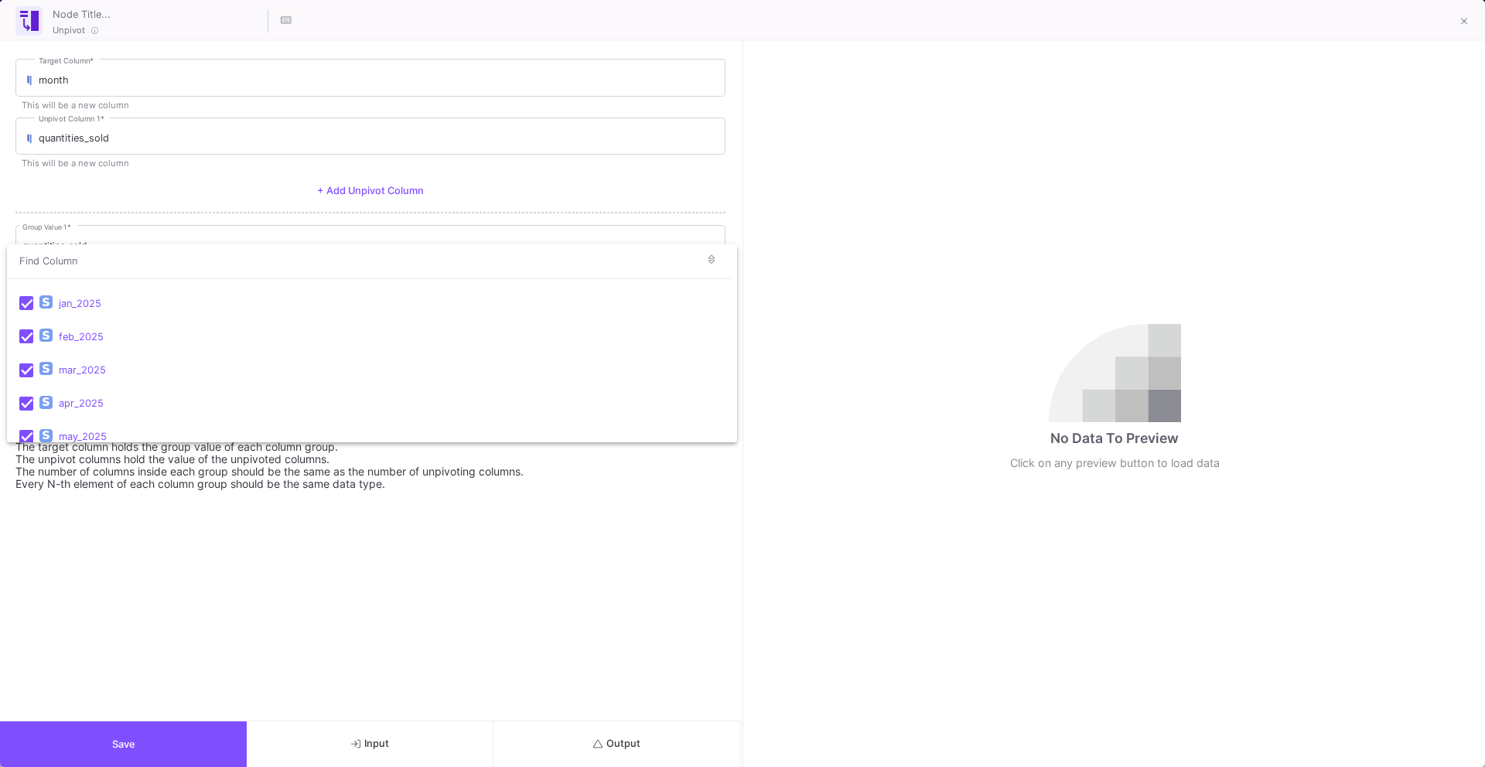
scroll to position [1005, 0]
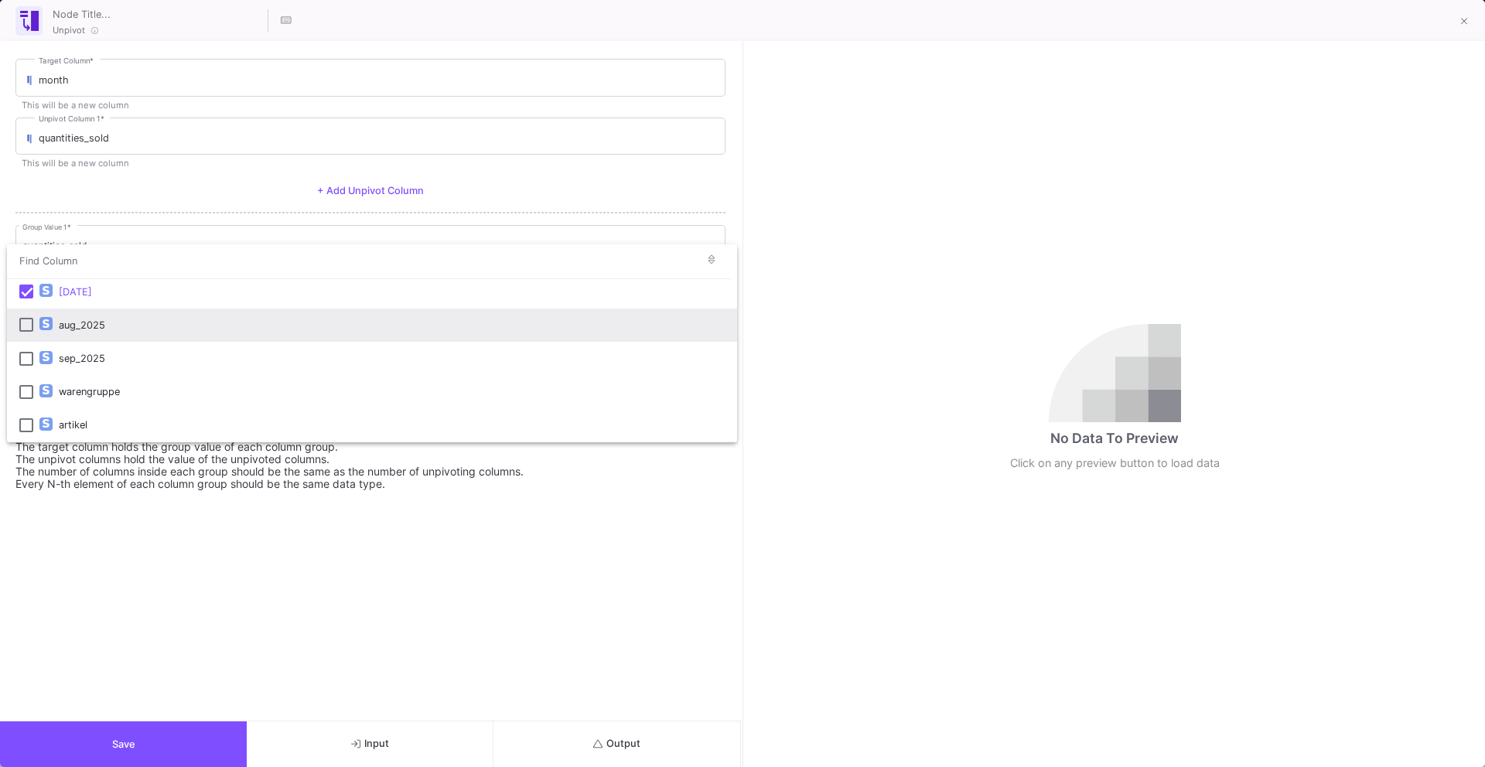
click at [23, 321] on mat-pseudo-checkbox at bounding box center [26, 325] width 14 height 14
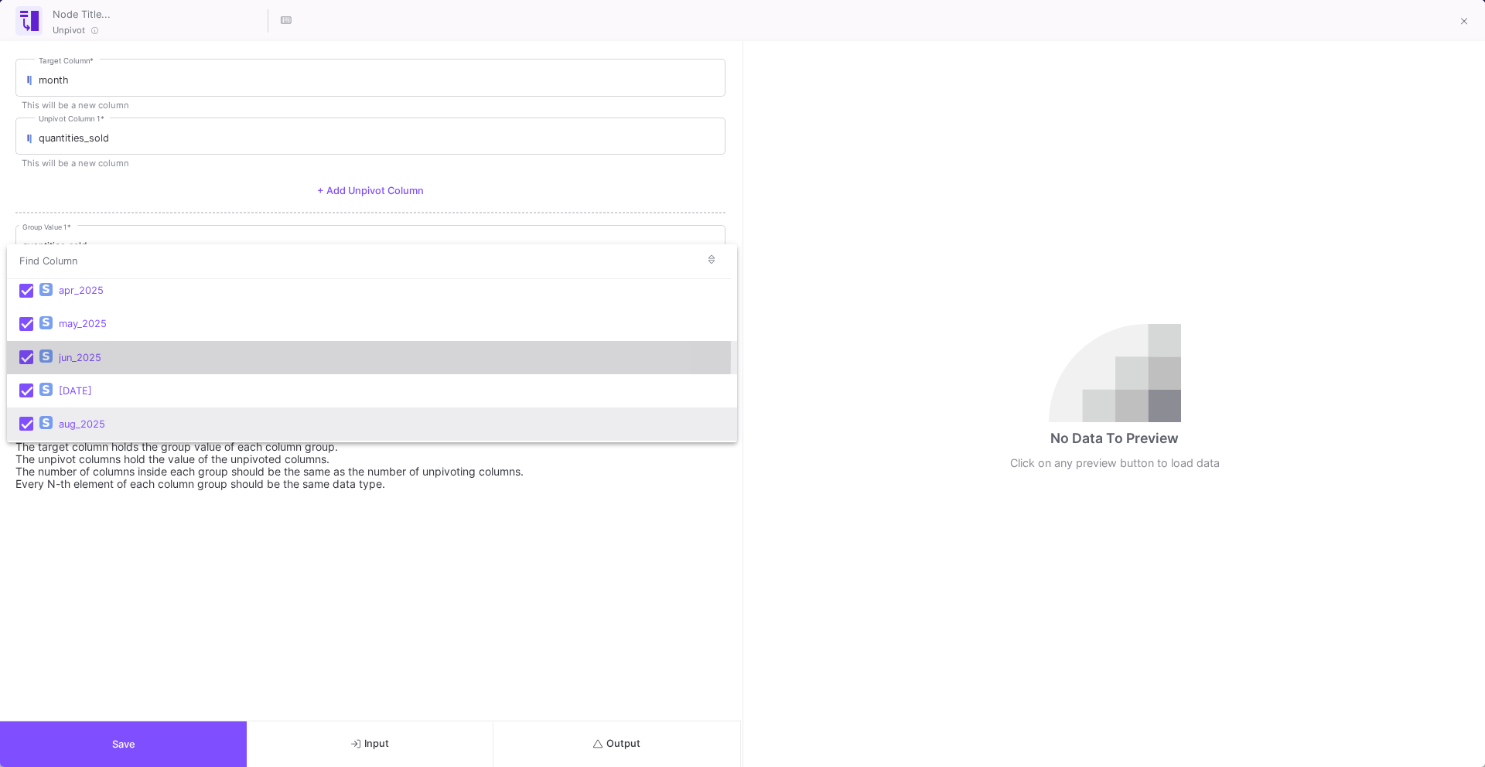
click at [23, 354] on mat-pseudo-checkbox at bounding box center [26, 357] width 14 height 14
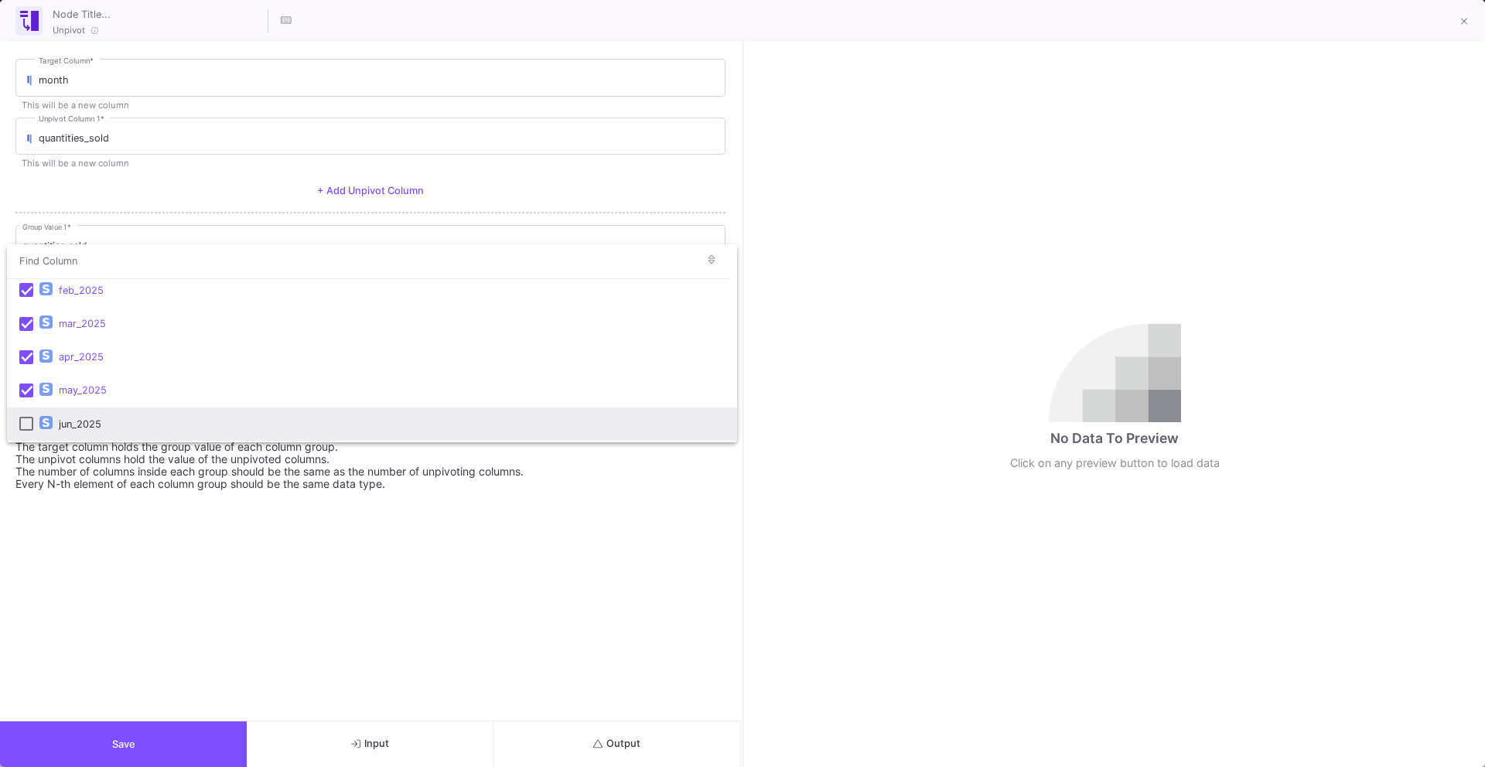
click at [25, 422] on mat-pseudo-checkbox at bounding box center [26, 424] width 14 height 14
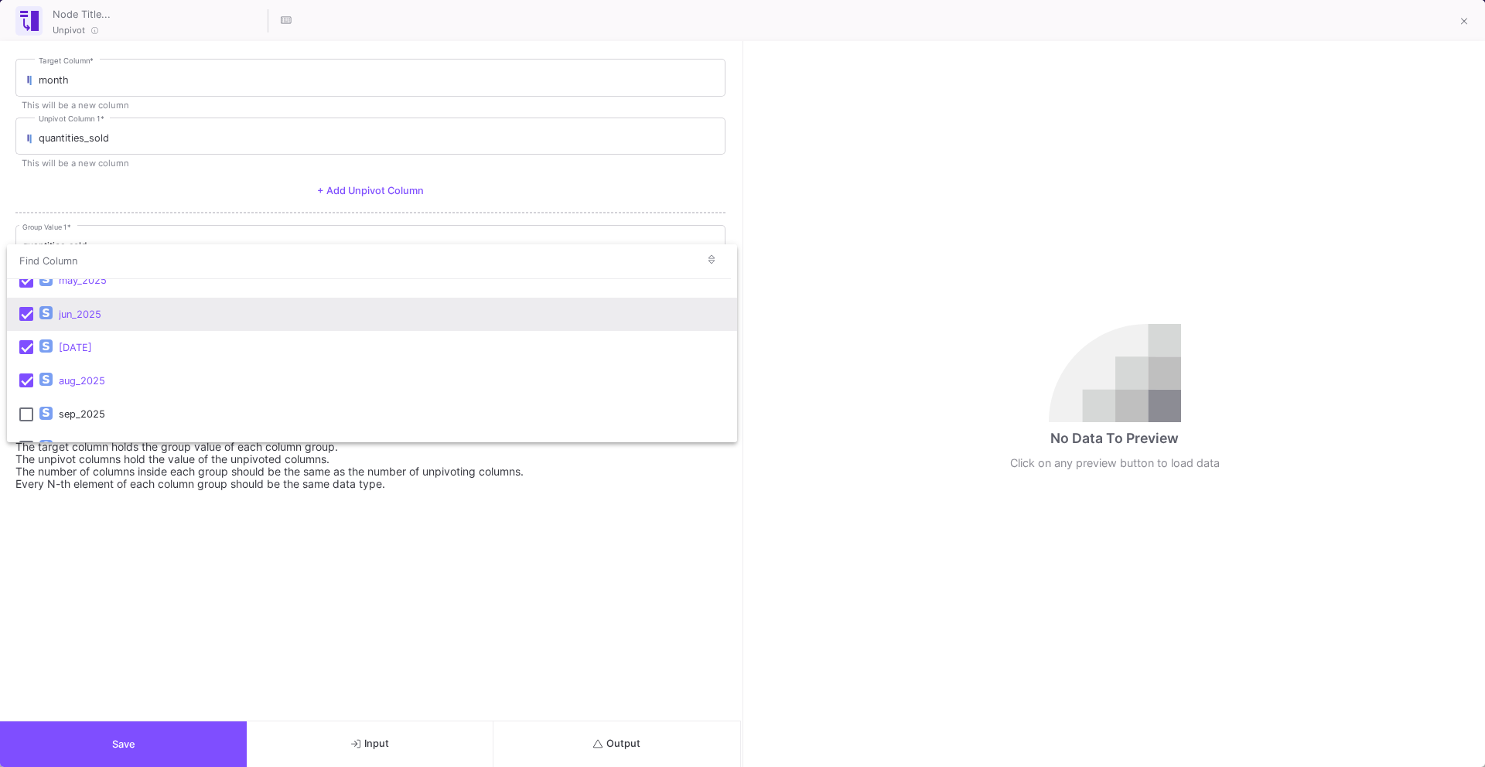
scroll to position [1005, 0]
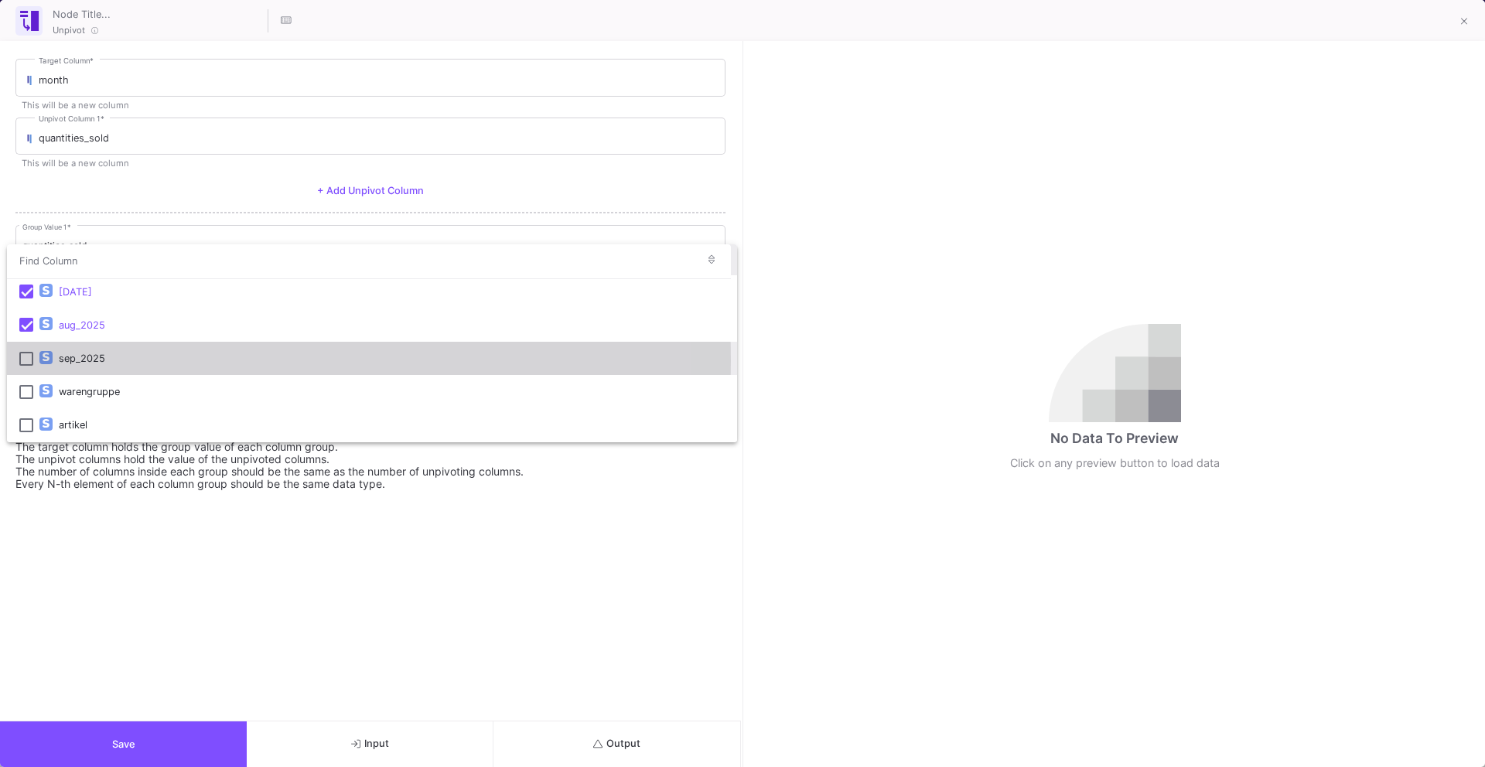
click at [23, 360] on mat-pseudo-checkbox at bounding box center [26, 359] width 14 height 14
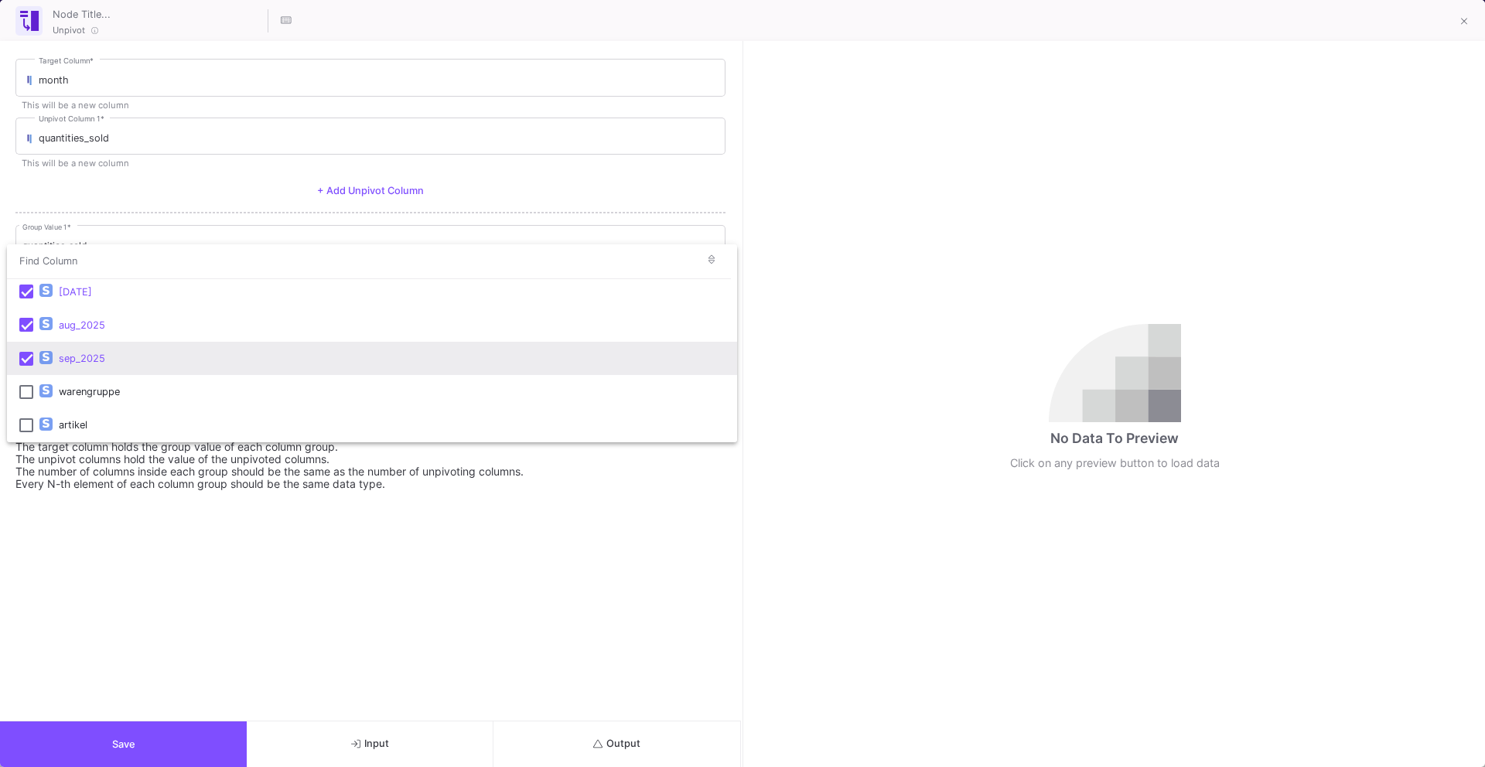
click at [174, 671] on div at bounding box center [742, 383] width 1485 height 767
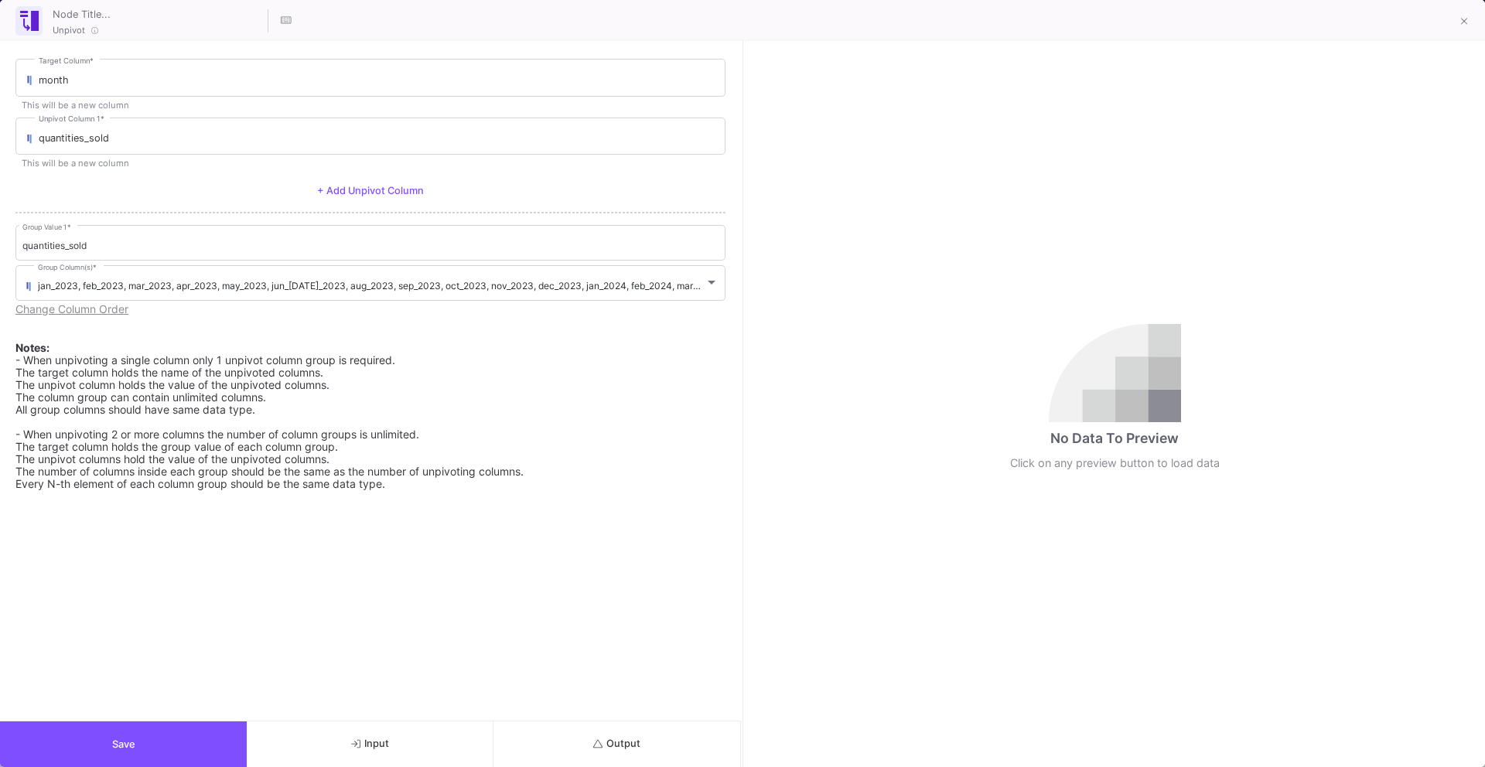
click at [156, 754] on button "Save" at bounding box center [123, 744] width 247 height 46
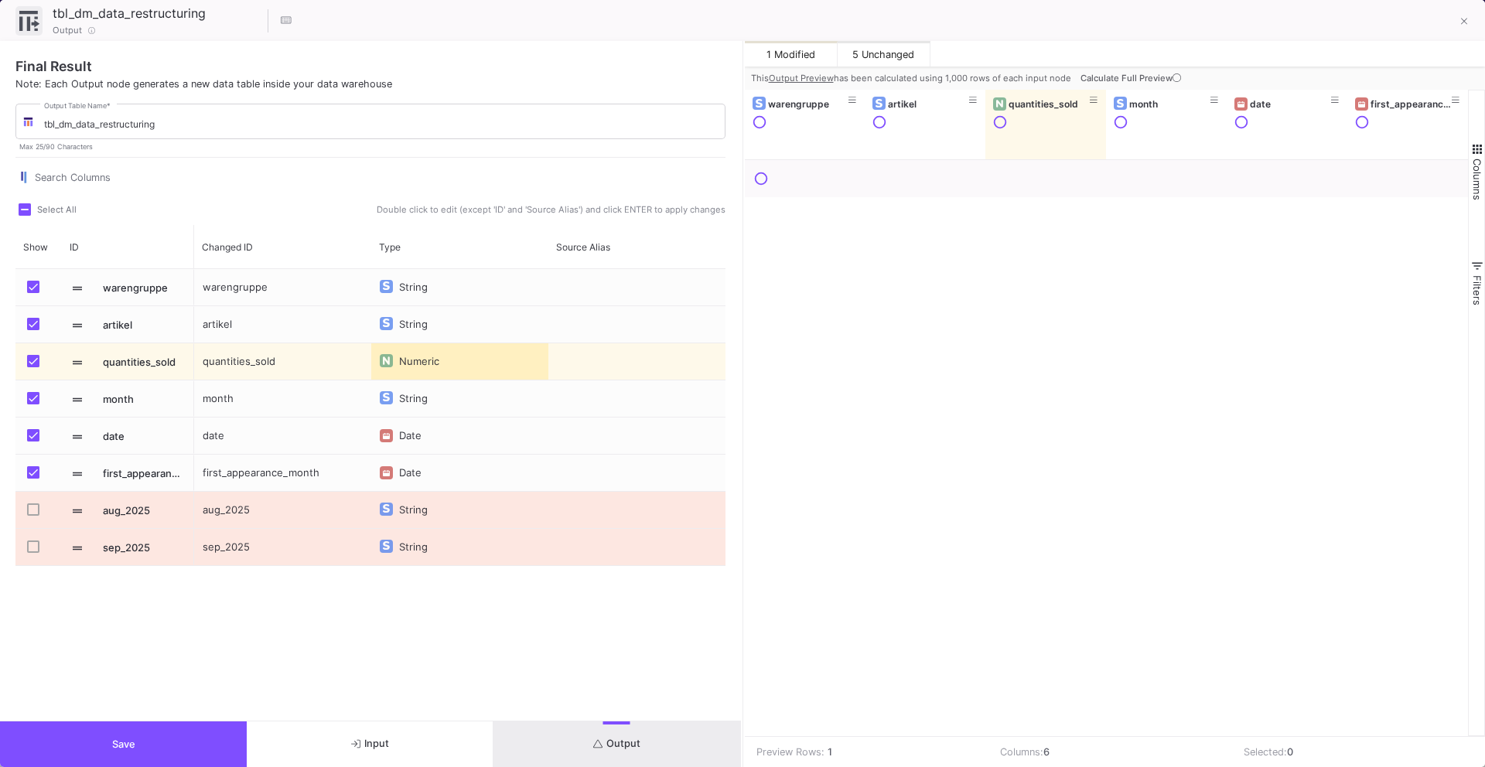
click at [149, 730] on button "Save" at bounding box center [123, 744] width 247 height 46
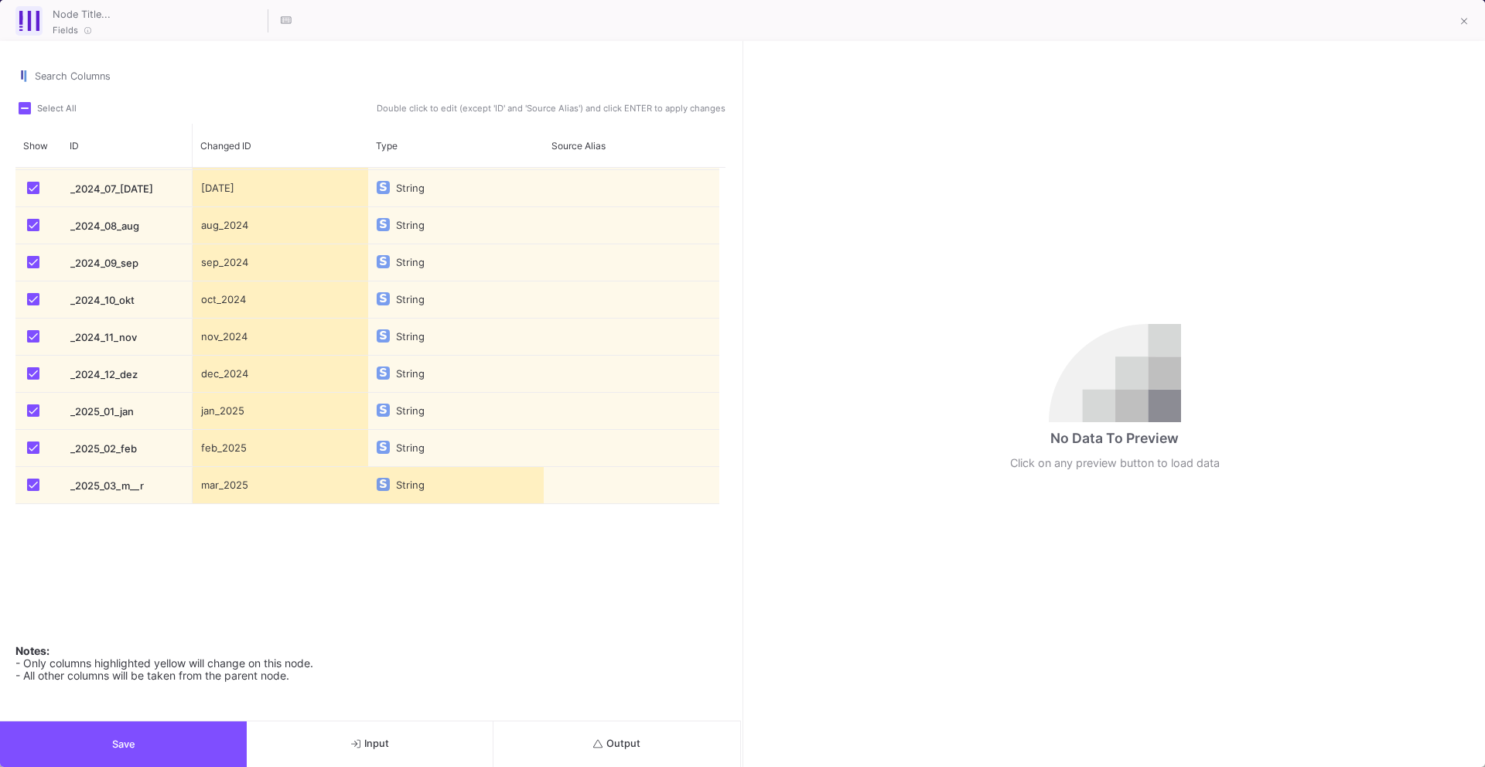
scroll to position [1026, 0]
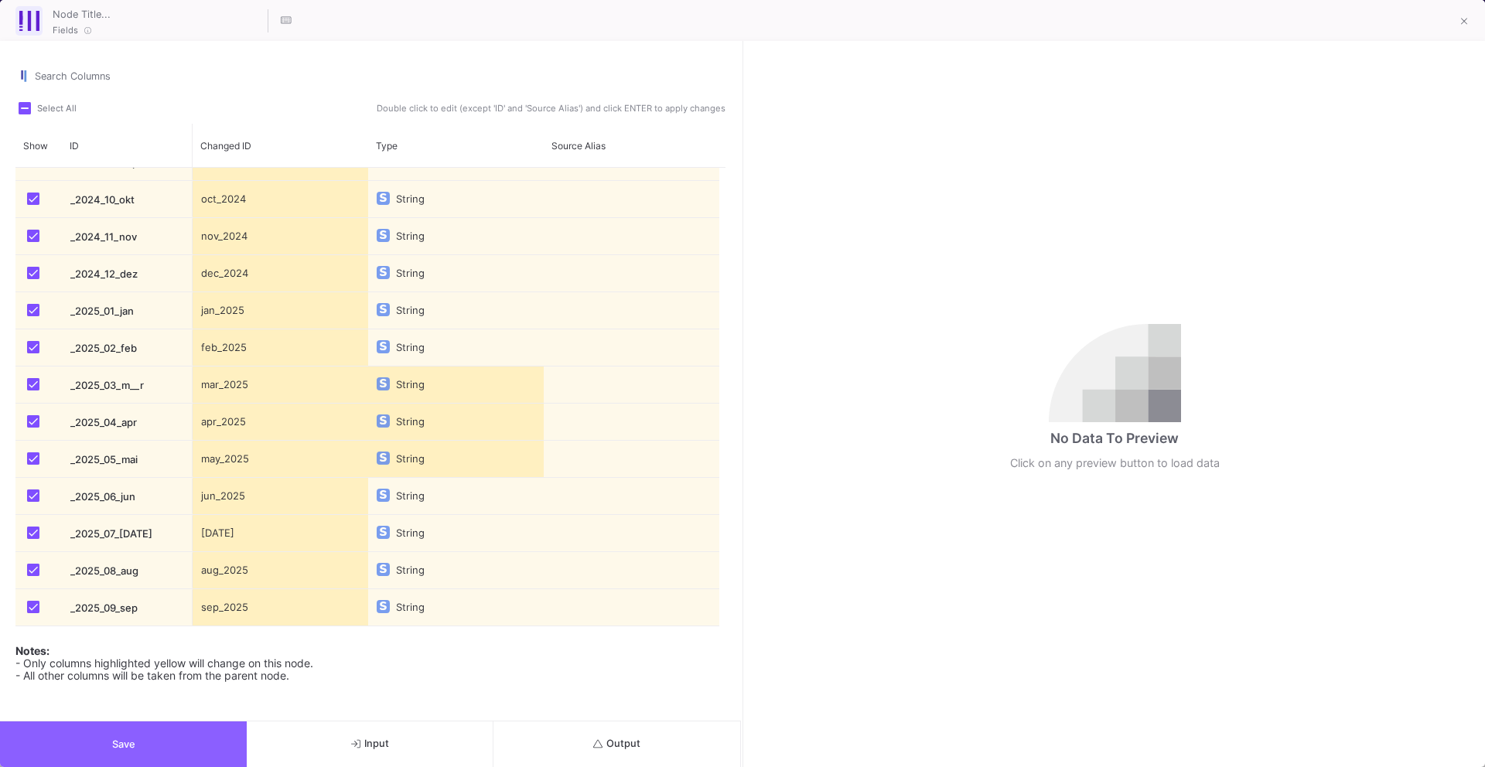
click at [197, 753] on button "Save" at bounding box center [123, 744] width 247 height 46
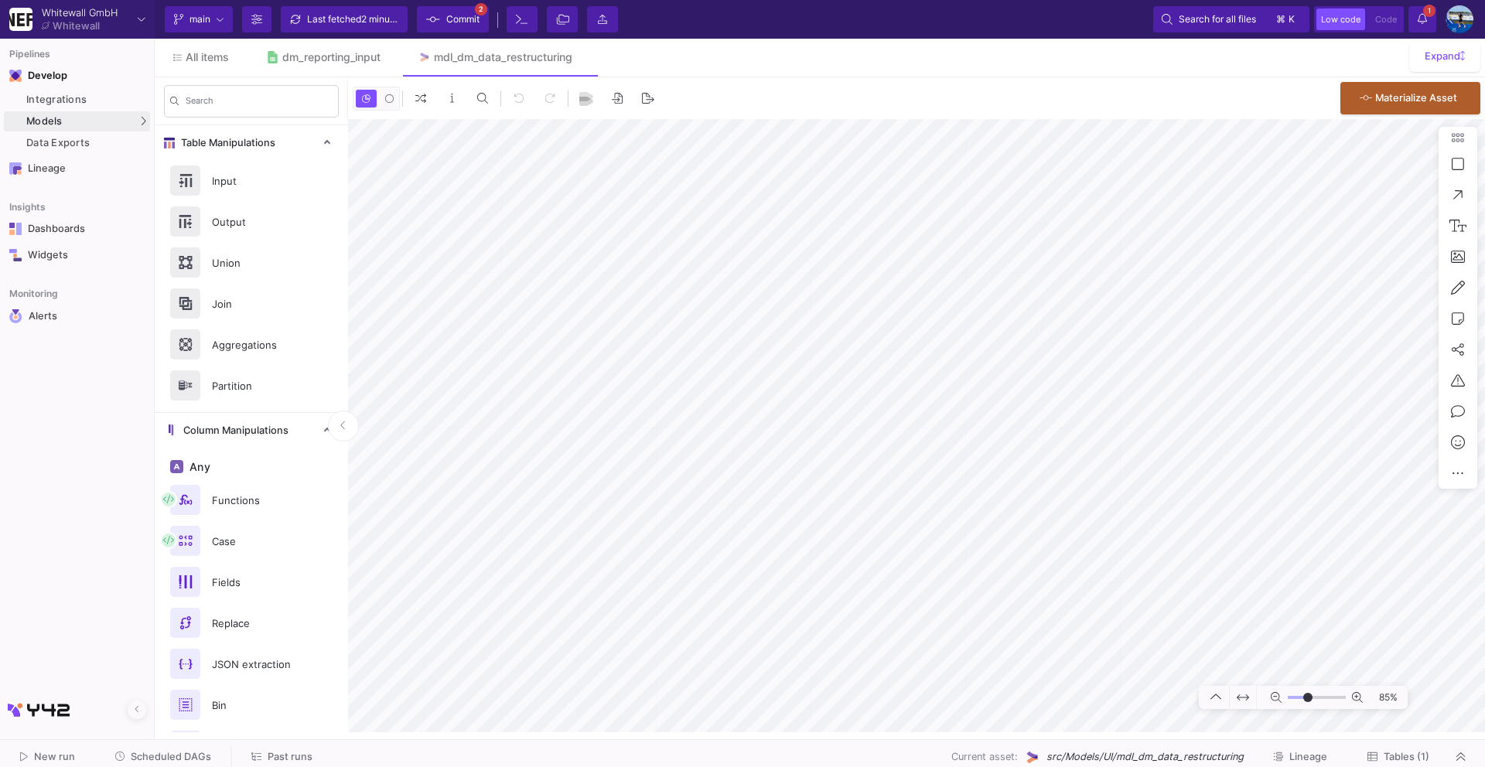
click at [346, 19] on div "Last fetched 2 minutes ago" at bounding box center [353, 19] width 93 height 23
click at [446, 25] on span "Commit" at bounding box center [462, 19] width 33 height 23
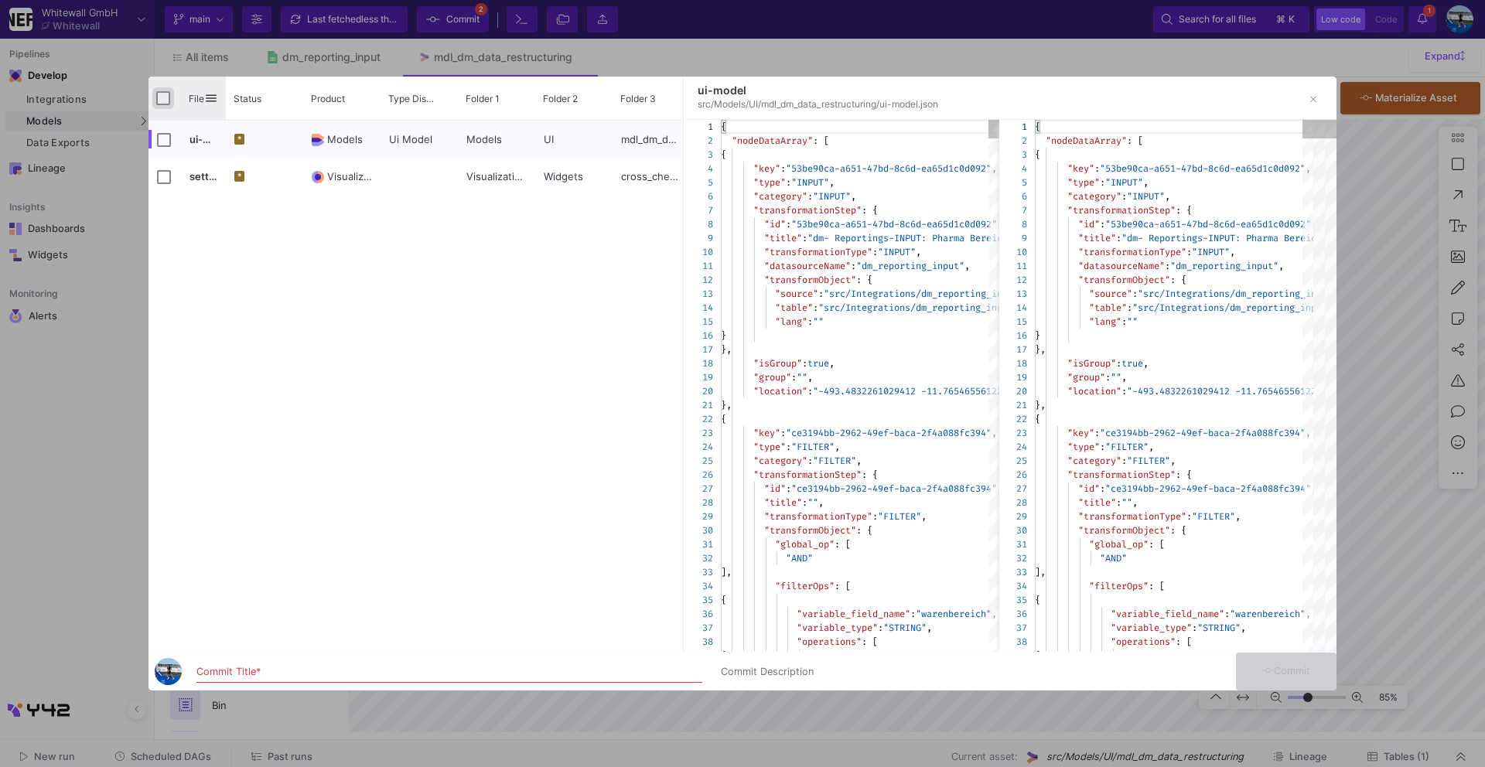
click at [164, 101] on input "Press Space to toggle all rows selection (unchecked)" at bounding box center [163, 98] width 14 height 14
checkbox input "true"
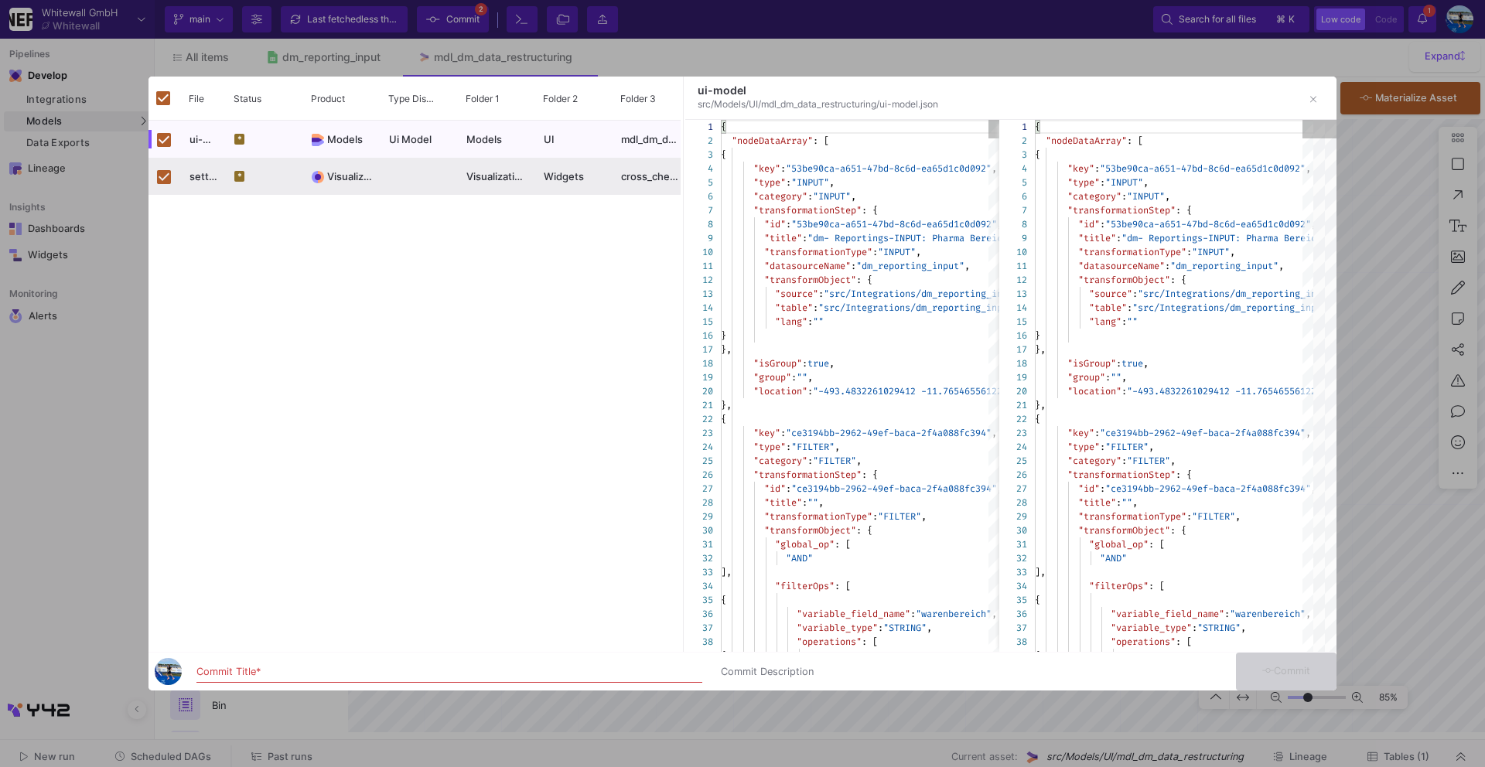
click at [243, 673] on input "Commit Title *" at bounding box center [449, 672] width 506 height 12
type input "commit"
click at [1296, 662] on button "Commit" at bounding box center [1286, 672] width 101 height 38
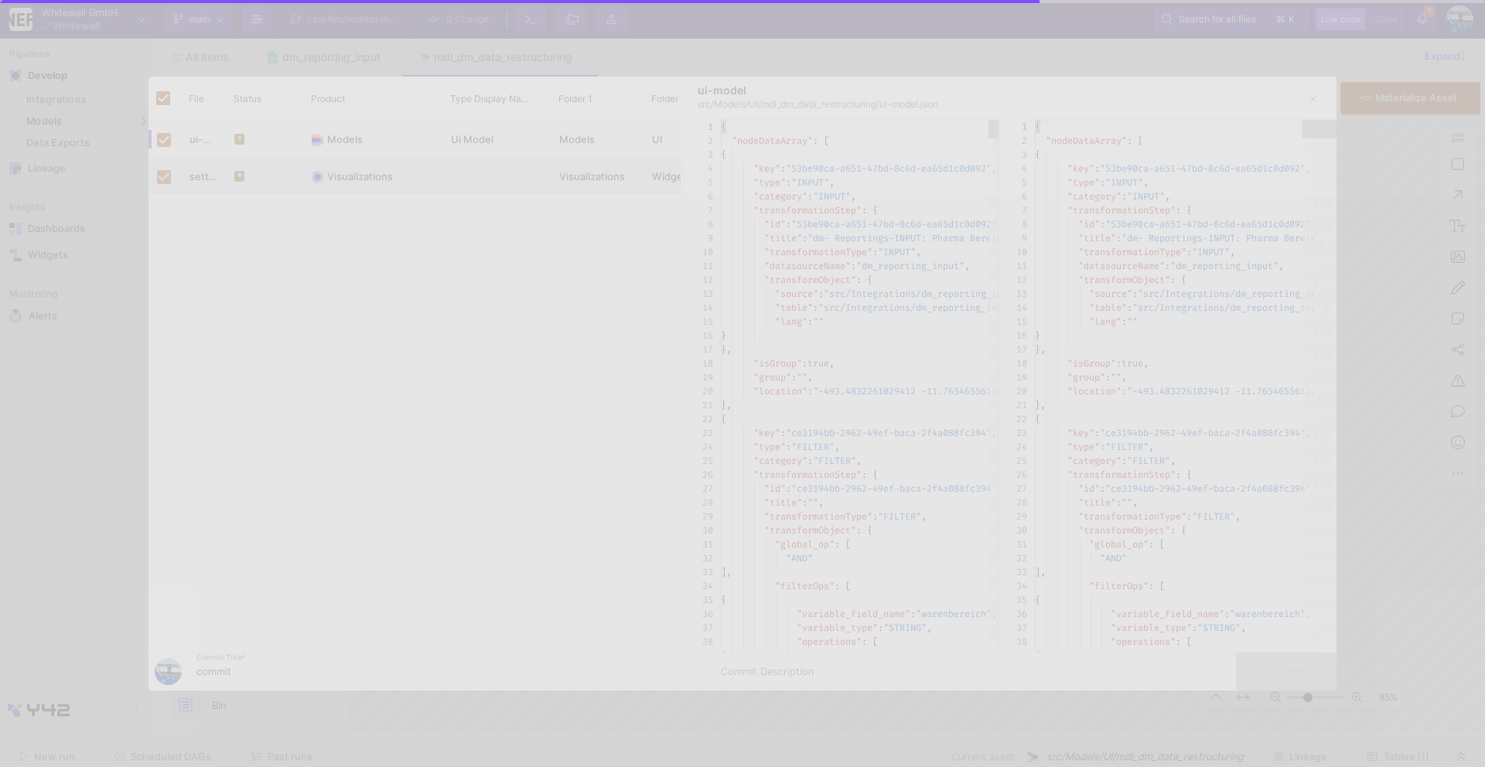
checkbox input "false"
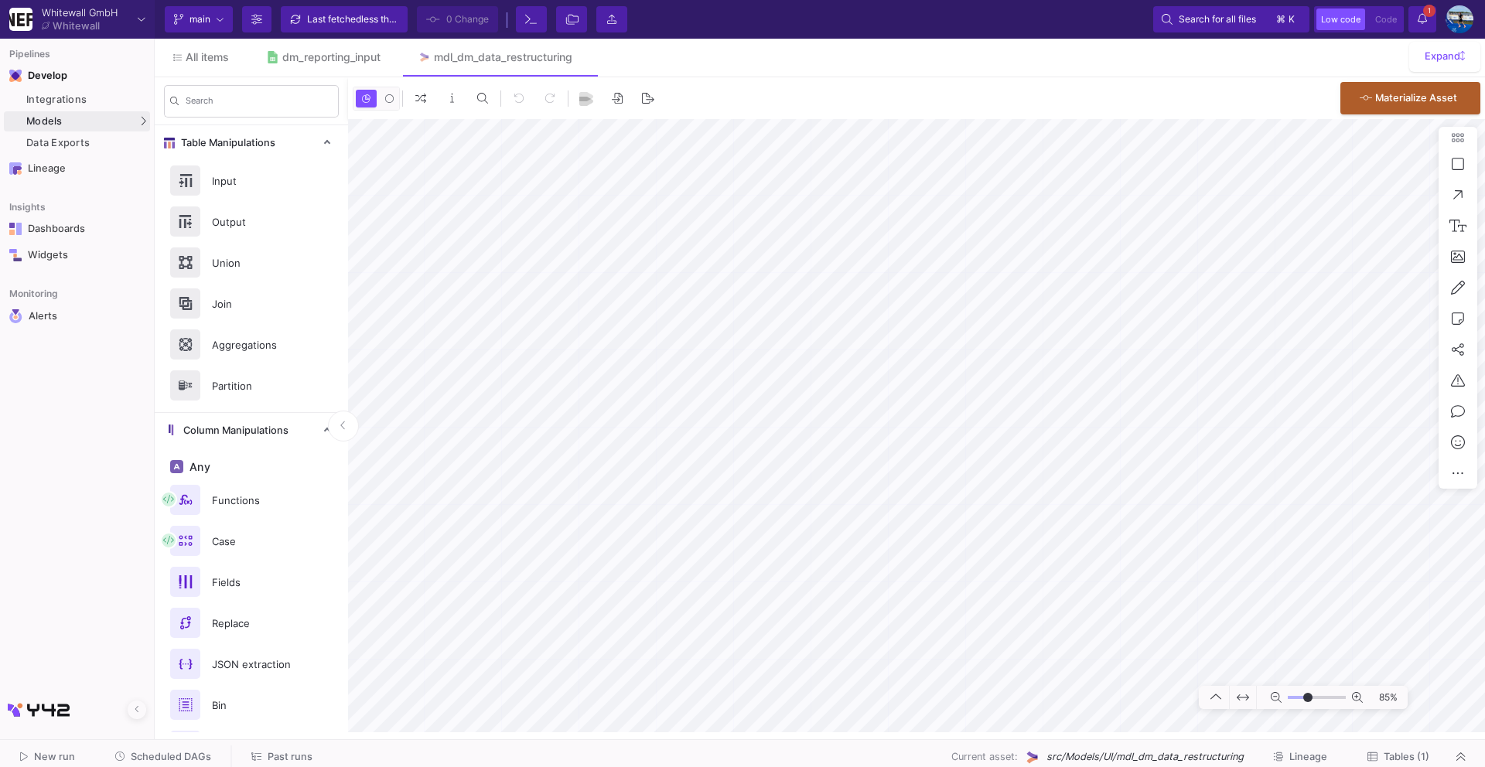
click at [1390, 755] on span "Tables (1)" at bounding box center [1406, 757] width 46 height 12
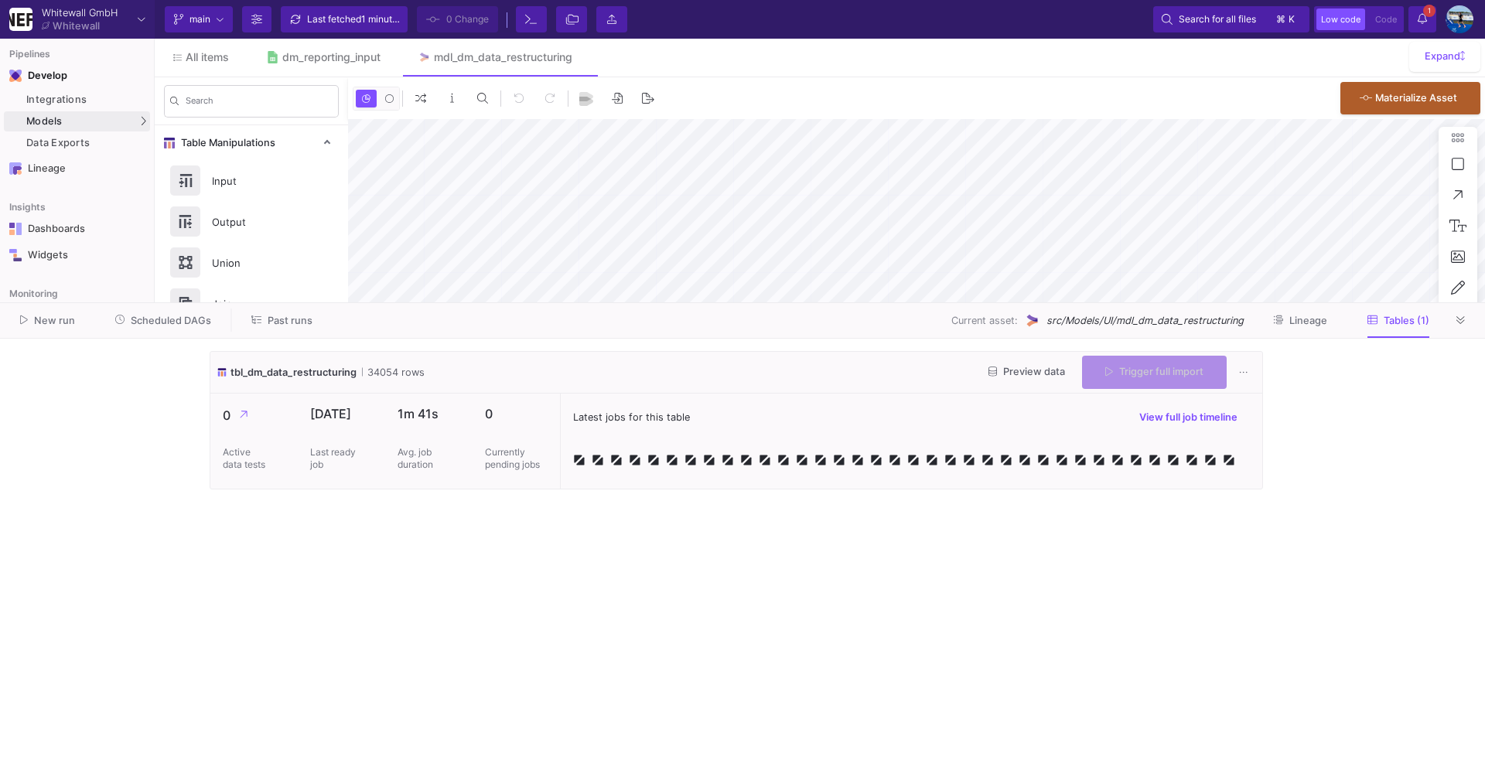
type input "-16"
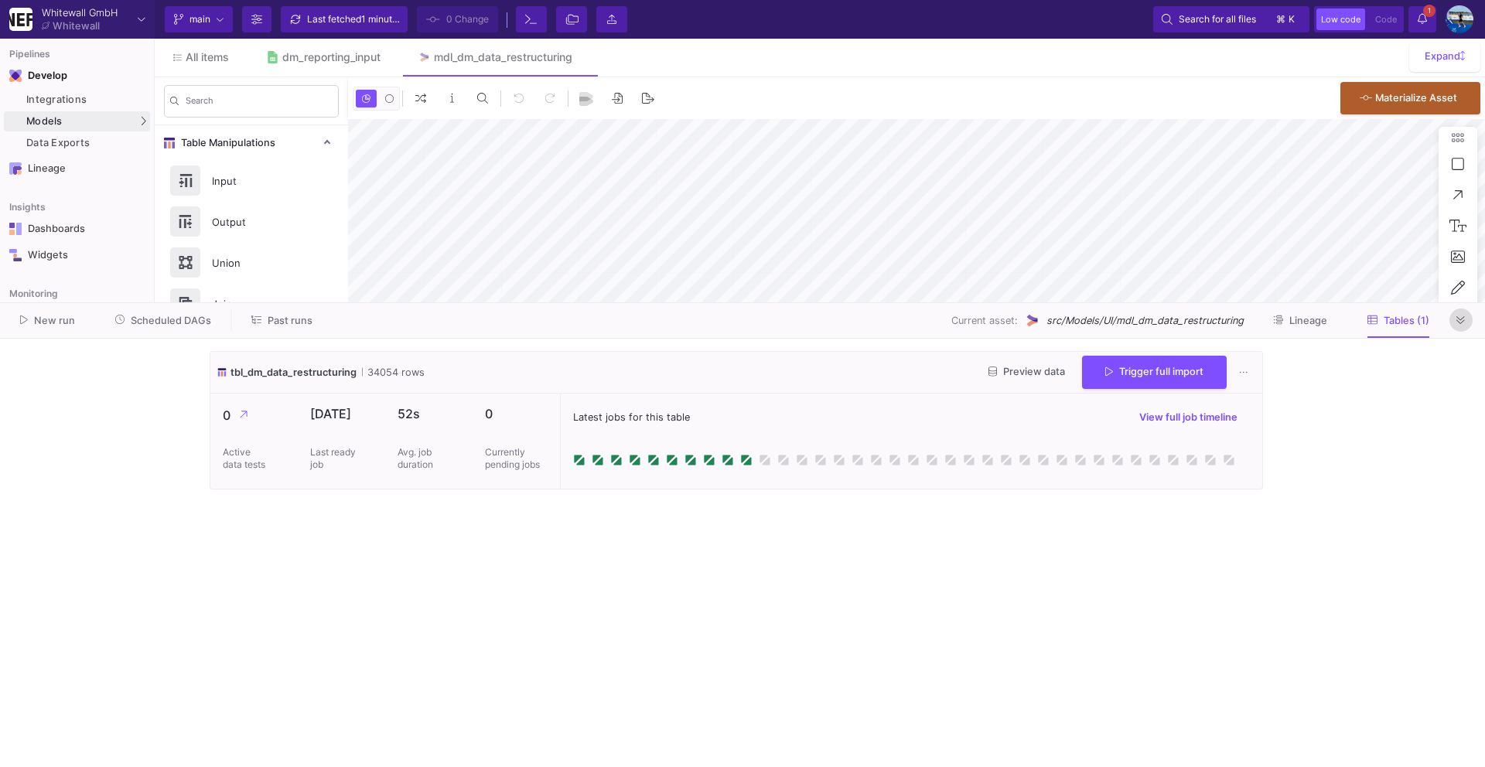
click at [1457, 316] on icon at bounding box center [1460, 321] width 9 height 10
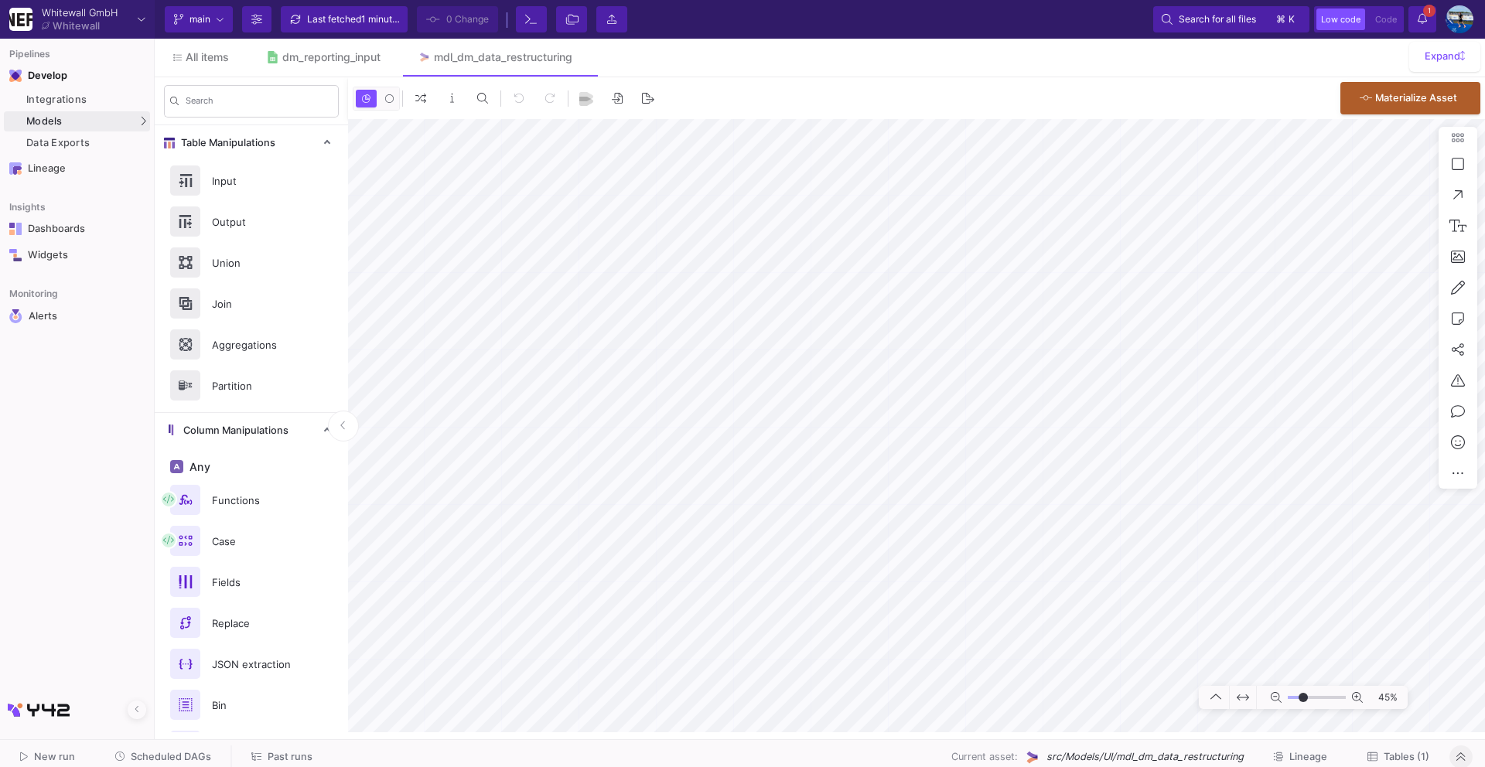
click at [177, 760] on span "Scheduled DAGs" at bounding box center [171, 757] width 80 height 12
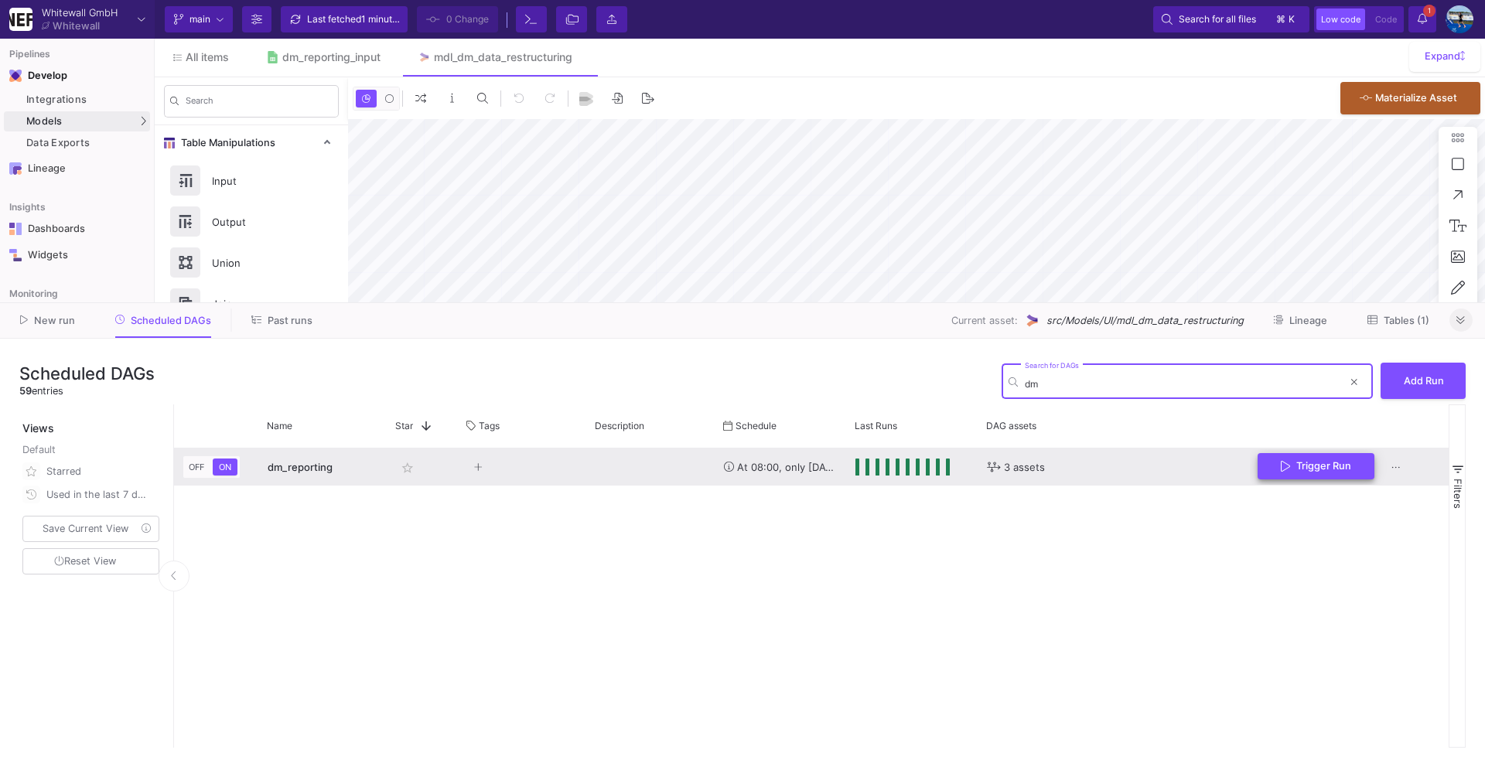
type input "dm"
click at [1302, 460] on span "Trigger Run" at bounding box center [1323, 466] width 55 height 12
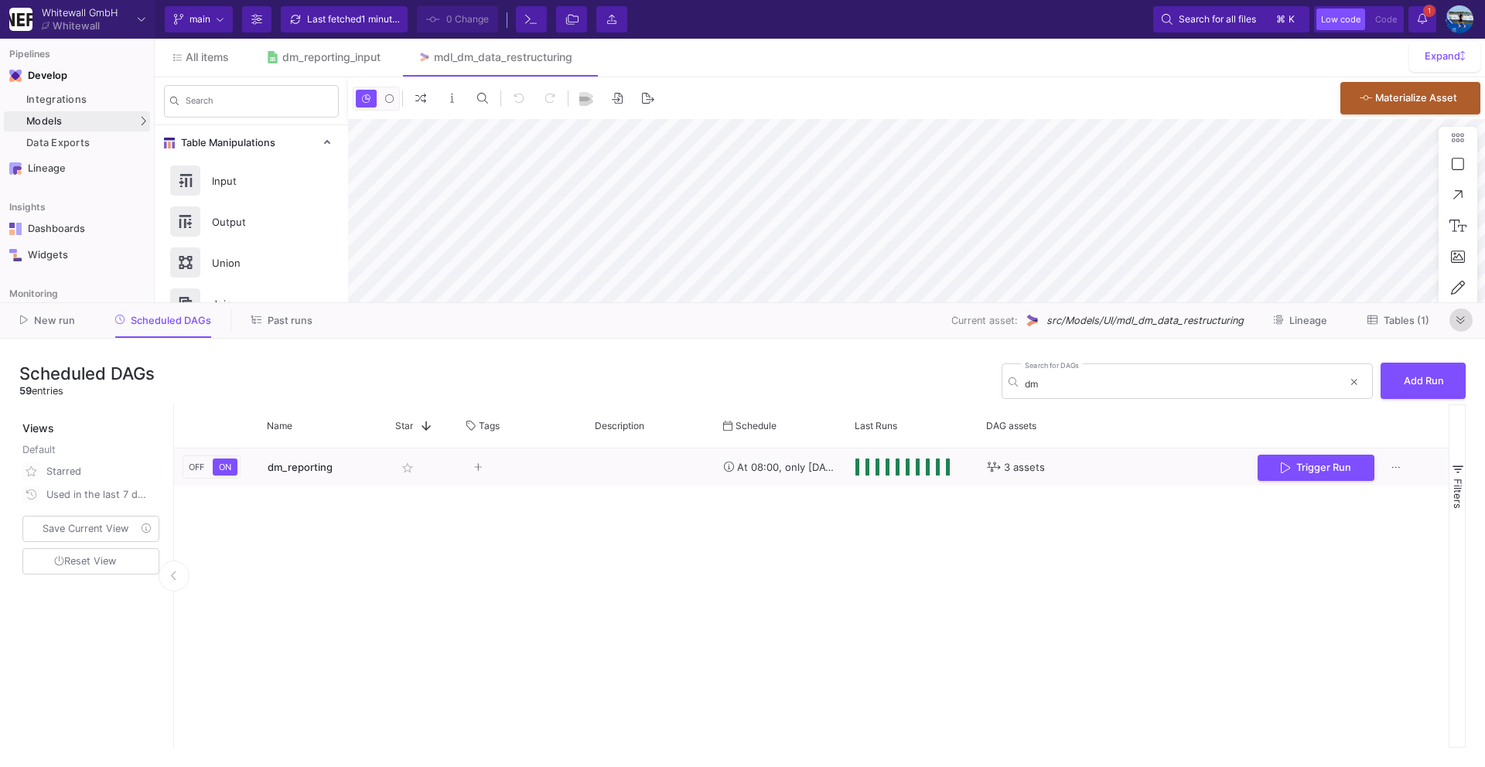
click at [1464, 322] on icon at bounding box center [1460, 321] width 9 height 10
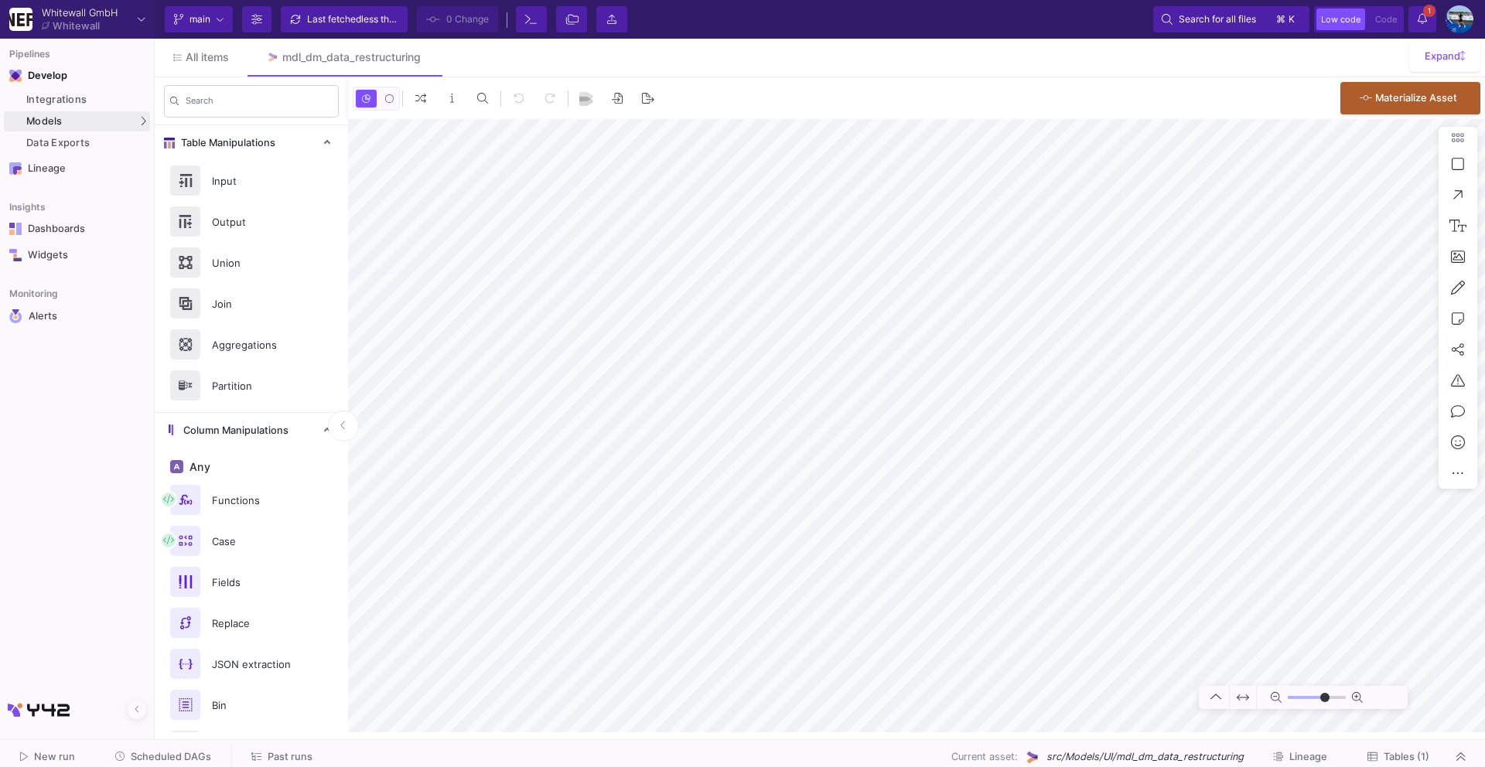
type input "-16"
